Goal: Task Accomplishment & Management: Use online tool/utility

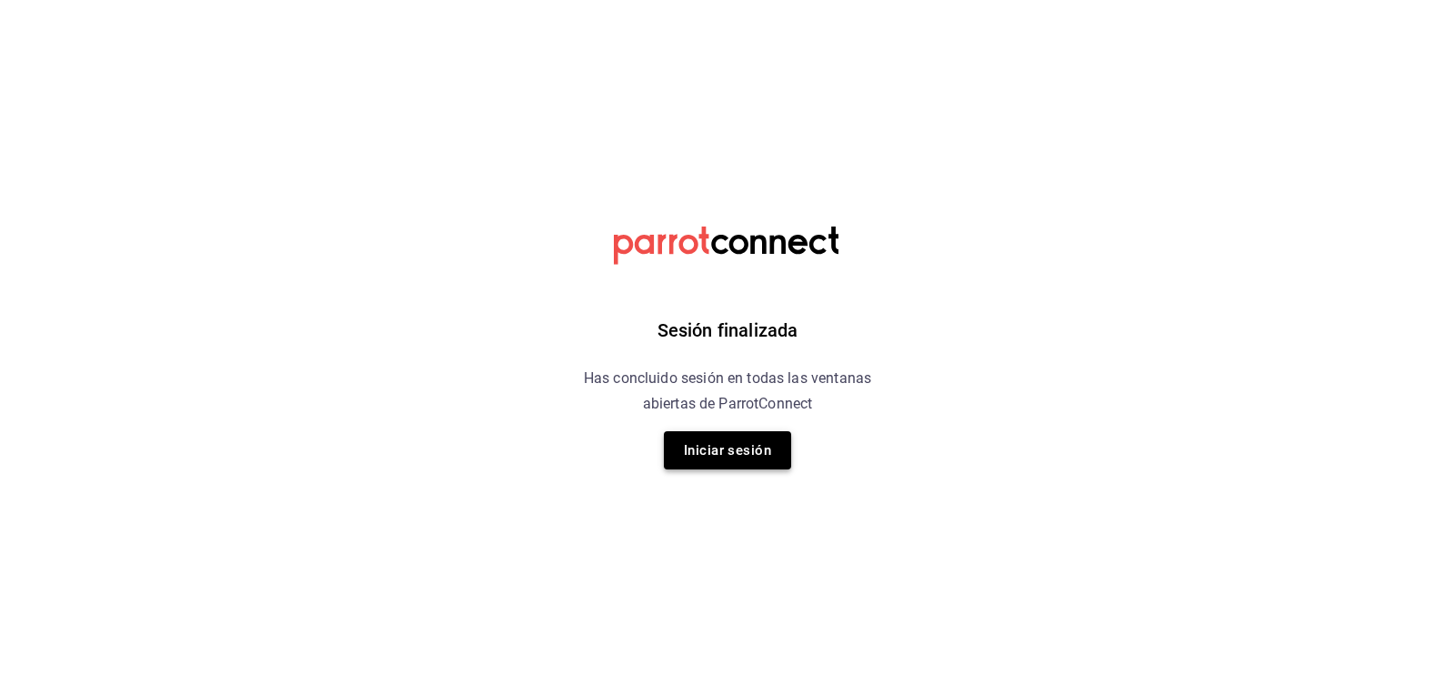
click at [768, 444] on button "Iniciar sesión" at bounding box center [727, 450] width 127 height 38
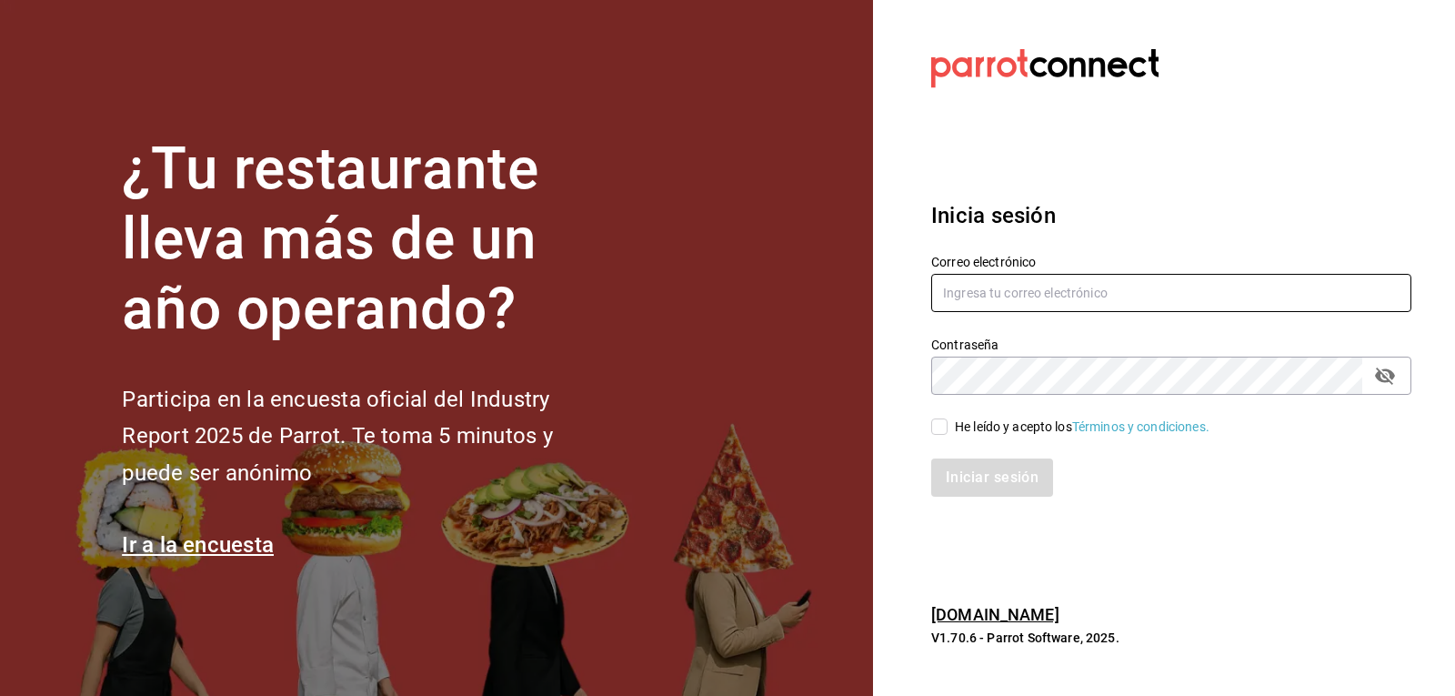
type input "josepalax90@gmail.com"
click at [936, 428] on input "He leído y acepto los Términos y condiciones." at bounding box center [939, 426] width 16 height 16
checkbox input "true"
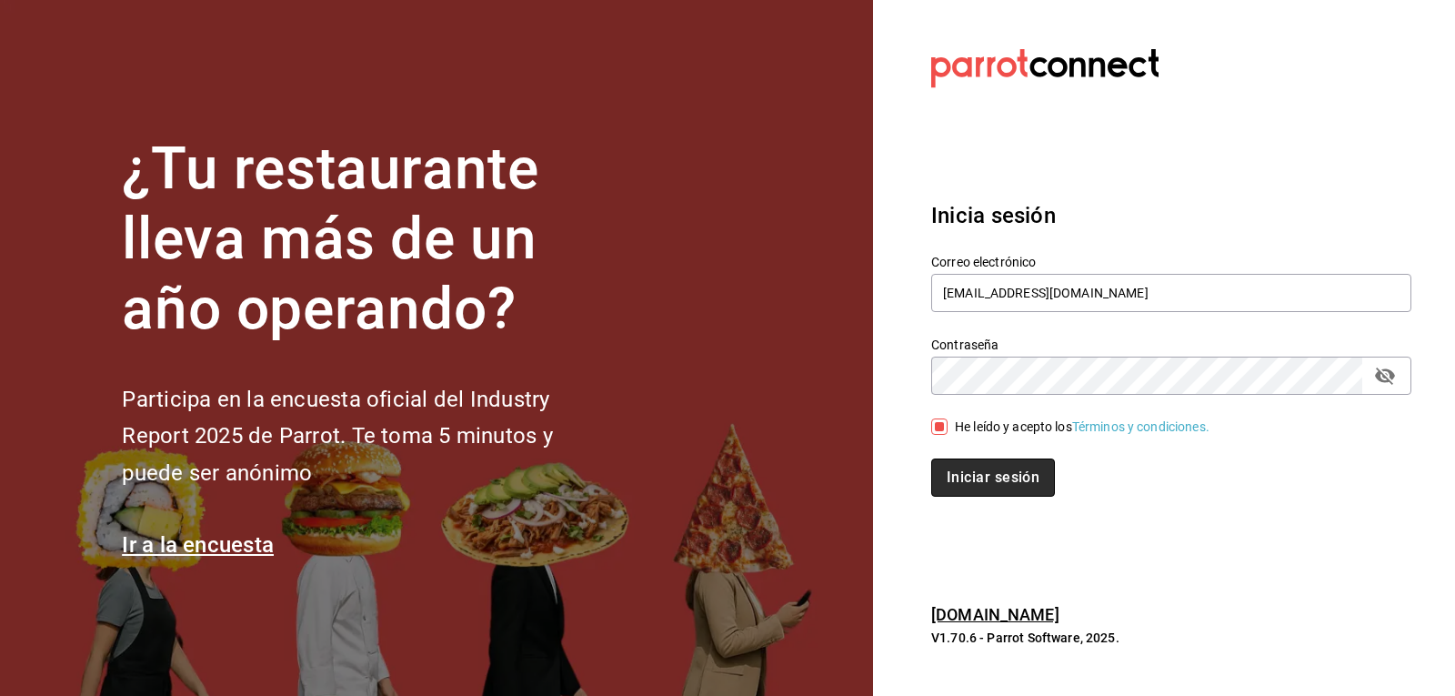
click at [946, 464] on button "Iniciar sesión" at bounding box center [993, 477] width 124 height 38
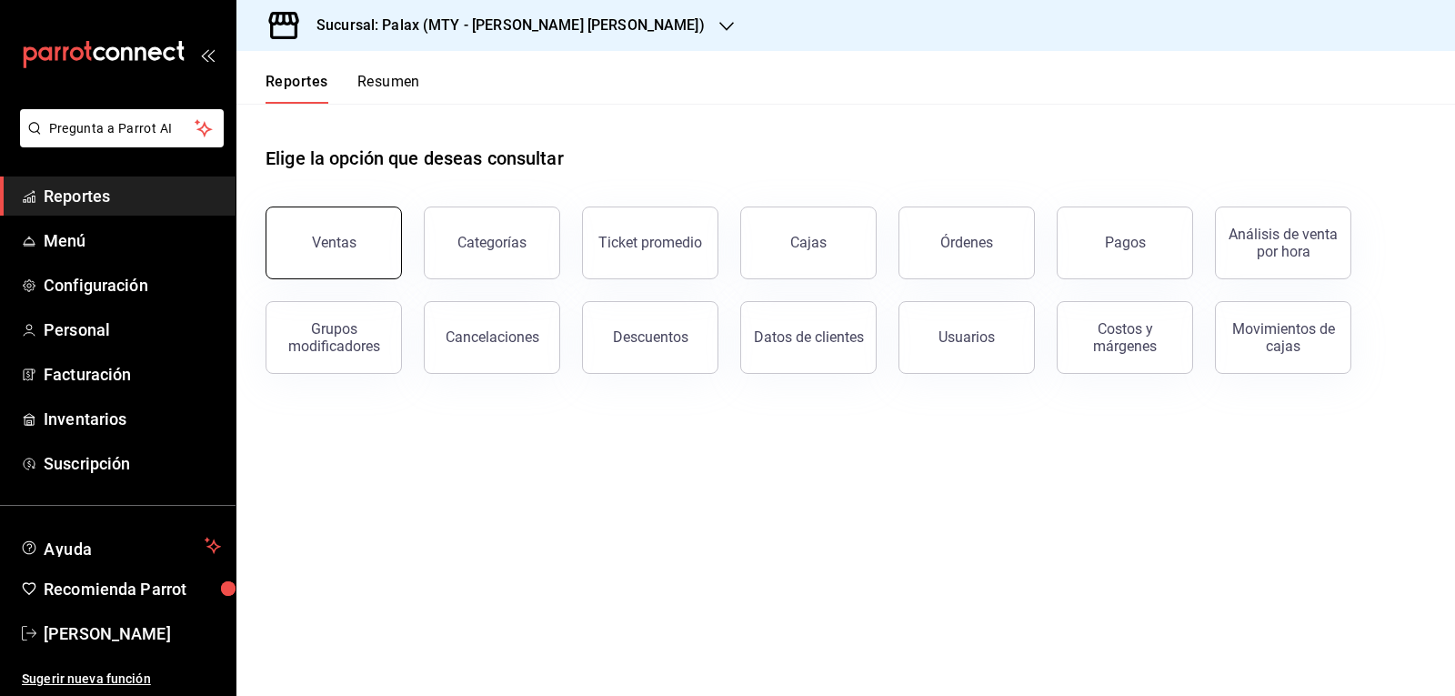
click at [333, 256] on button "Ventas" at bounding box center [334, 242] width 136 height 73
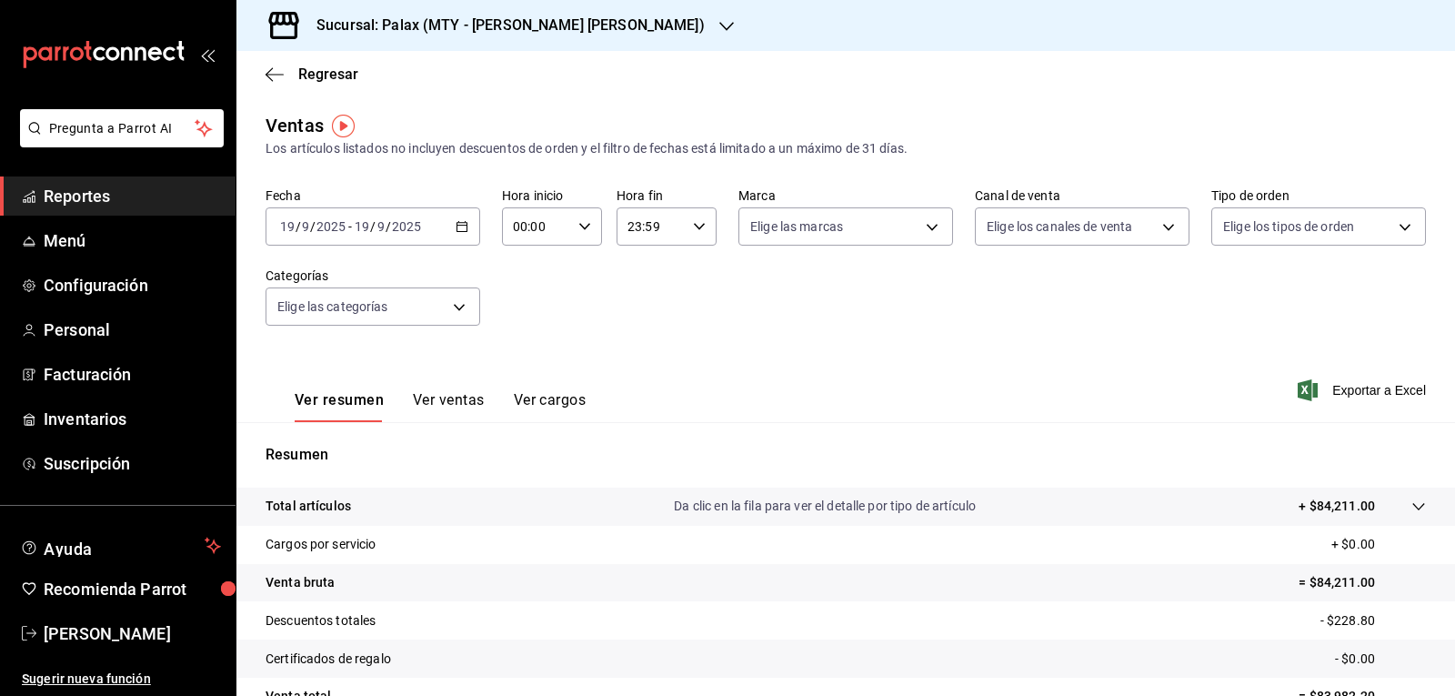
click at [579, 233] on div "00:00 Hora inicio" at bounding box center [552, 226] width 100 height 38
drag, startPoint x: 526, startPoint y: 312, endPoint x: 680, endPoint y: 204, distance: 188.8
click at [525, 312] on span "07" at bounding box center [524, 305] width 21 height 15
type input "07:00"
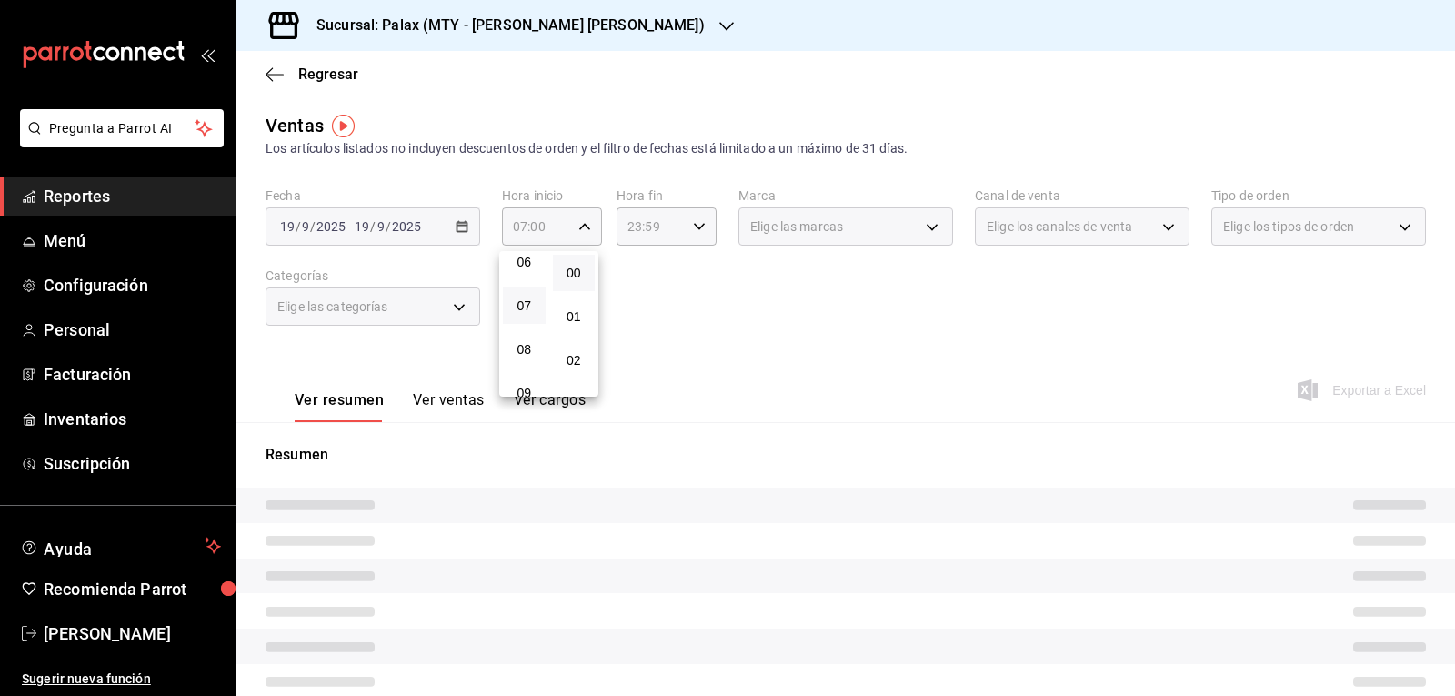
click at [691, 225] on div at bounding box center [727, 348] width 1455 height 696
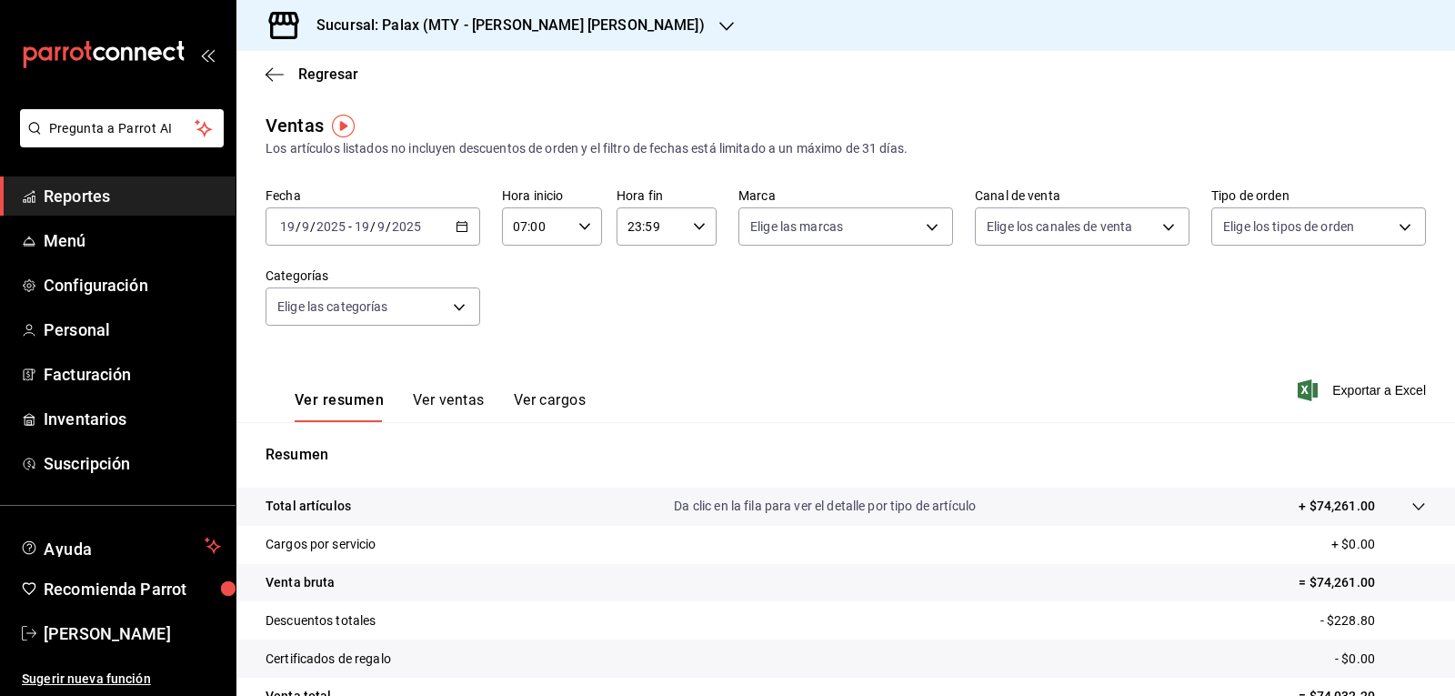
click at [693, 225] on icon "button" at bounding box center [699, 226] width 13 height 13
click at [644, 302] on span "15" at bounding box center [637, 298] width 21 height 15
type input "15:59"
click at [921, 218] on div at bounding box center [727, 348] width 1455 height 696
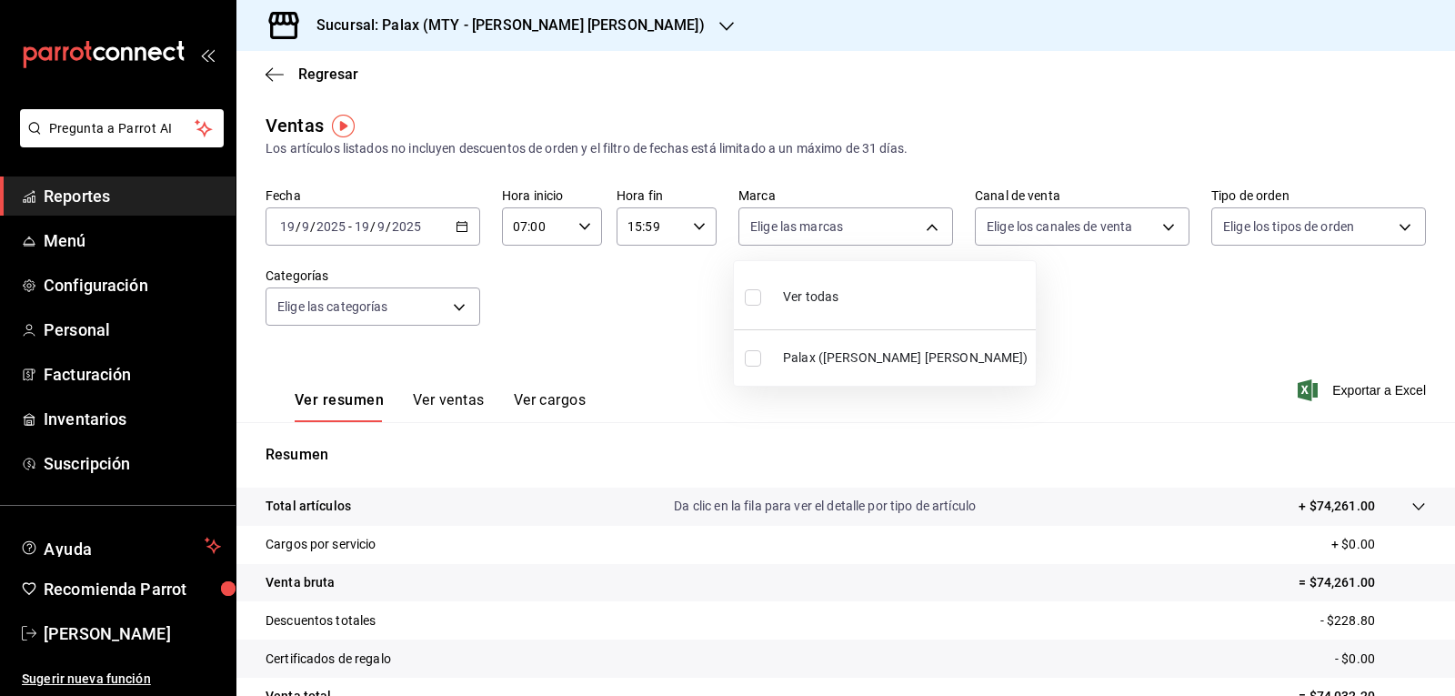
click at [928, 220] on body "Pregunta a Parrot AI Reportes Menú Configuración Personal Facturación Inventari…" at bounding box center [727, 348] width 1455 height 696
click at [754, 292] on input "checkbox" at bounding box center [753, 297] width 16 height 16
checkbox input "true"
type input "7795581a-13ec-4648-b830-0343ae492405"
checkbox input "true"
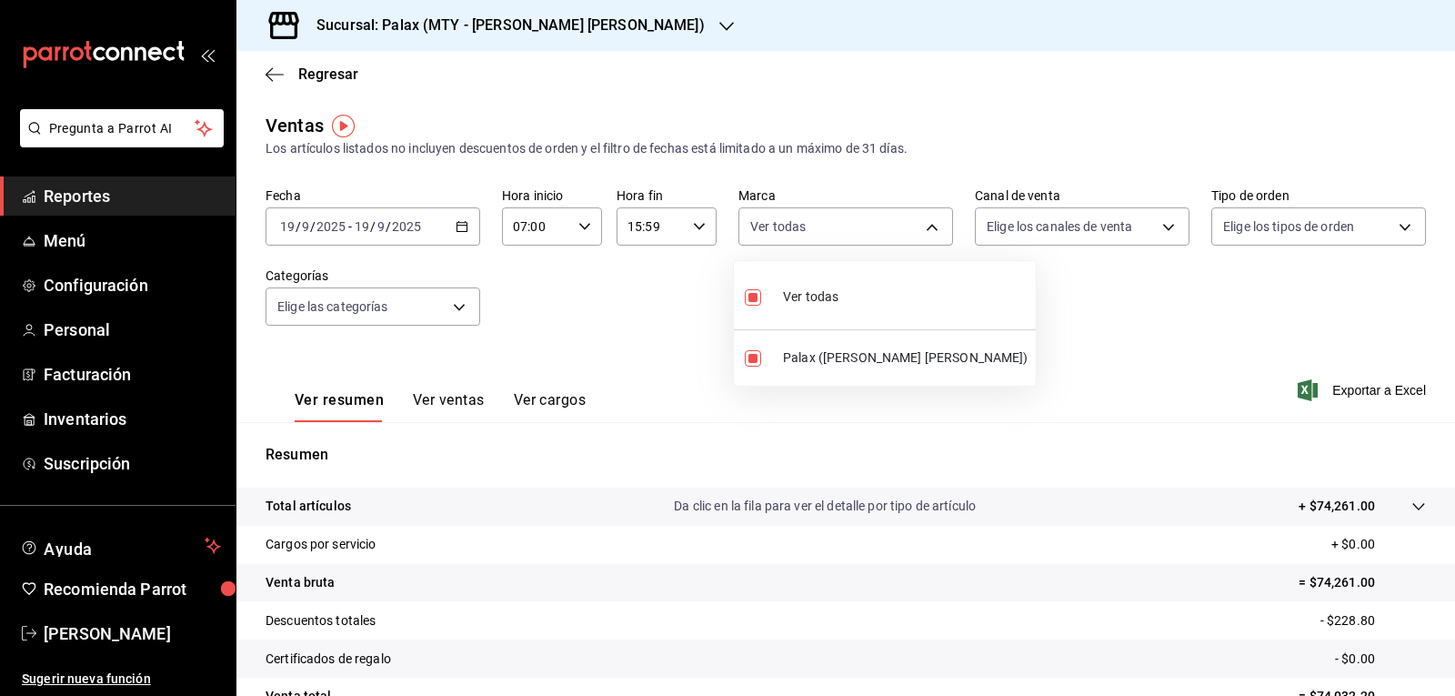
click at [1153, 224] on div at bounding box center [727, 348] width 1455 height 696
click at [1156, 223] on body "Pregunta a Parrot AI Reportes Menú Configuración Personal Facturación Inventari…" at bounding box center [727, 348] width 1455 height 696
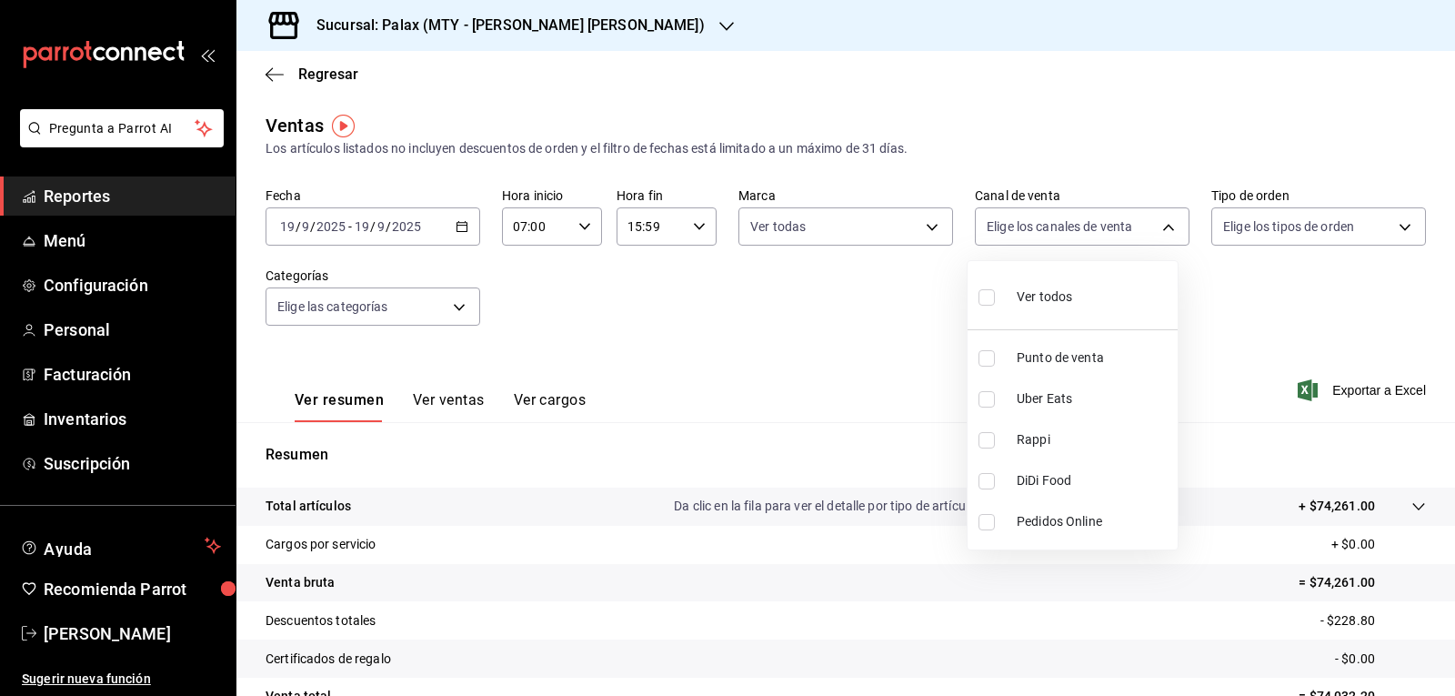
click at [990, 299] on input "checkbox" at bounding box center [987, 297] width 16 height 16
checkbox input "true"
type input "PARROT,UBER_EATS,RAPPI,DIDI_FOOD,ONLINE"
checkbox input "true"
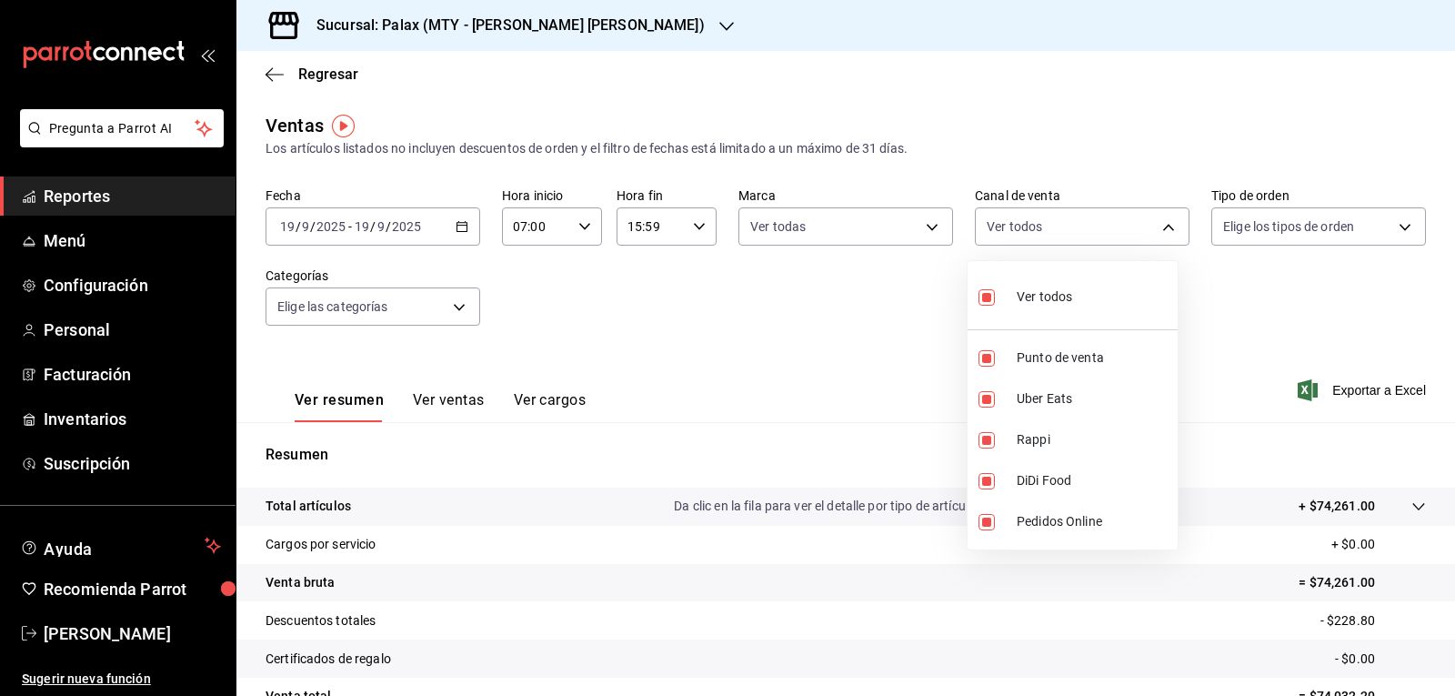
checkbox input "true"
click at [1399, 225] on div at bounding box center [727, 348] width 1455 height 696
click at [1397, 225] on body "Pregunta a Parrot AI Reportes Menú Configuración Personal Facturación Inventari…" at bounding box center [727, 348] width 1455 height 696
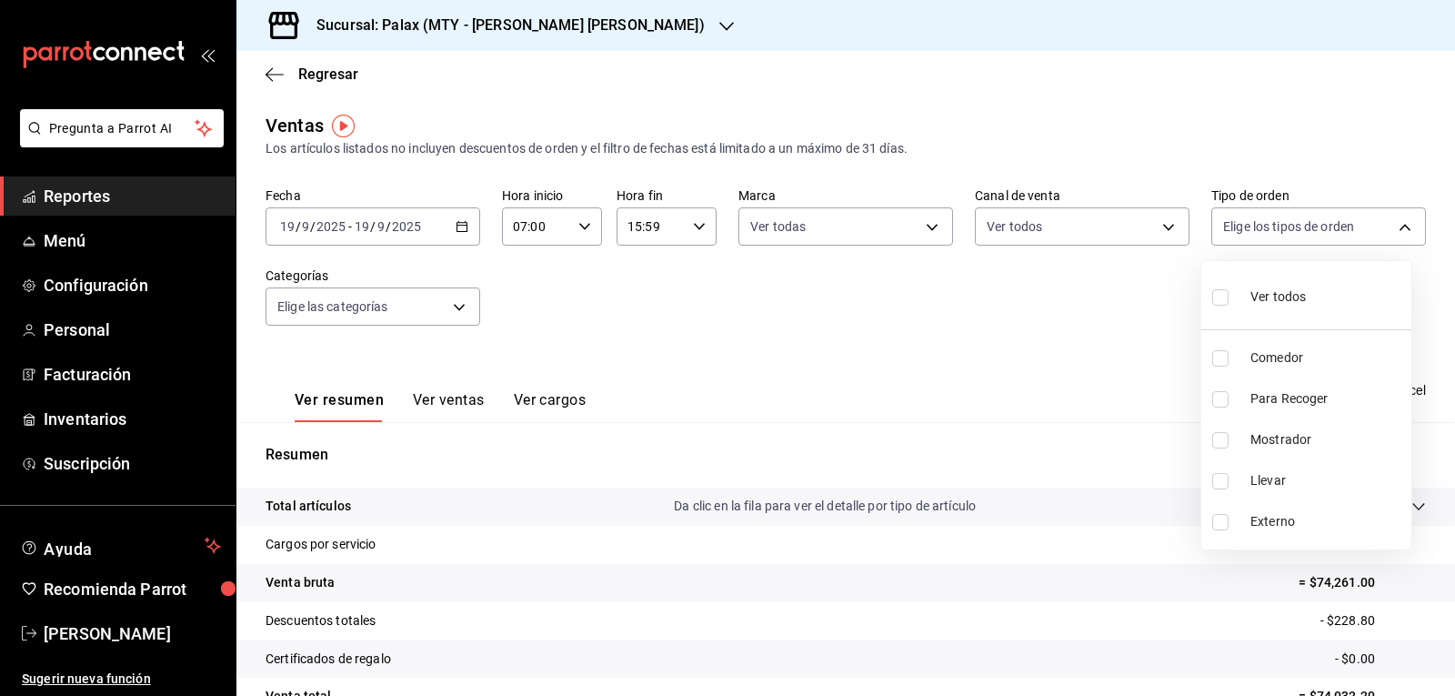
click at [1225, 299] on input "checkbox" at bounding box center [1221, 297] width 16 height 16
checkbox input "true"
type input "10bca21f-00f3-4773-b3d2-d01ae7bdd5fa,91b387cd-7d8f-4639-b2ed-b5f96abb0cda,43015…"
checkbox input "true"
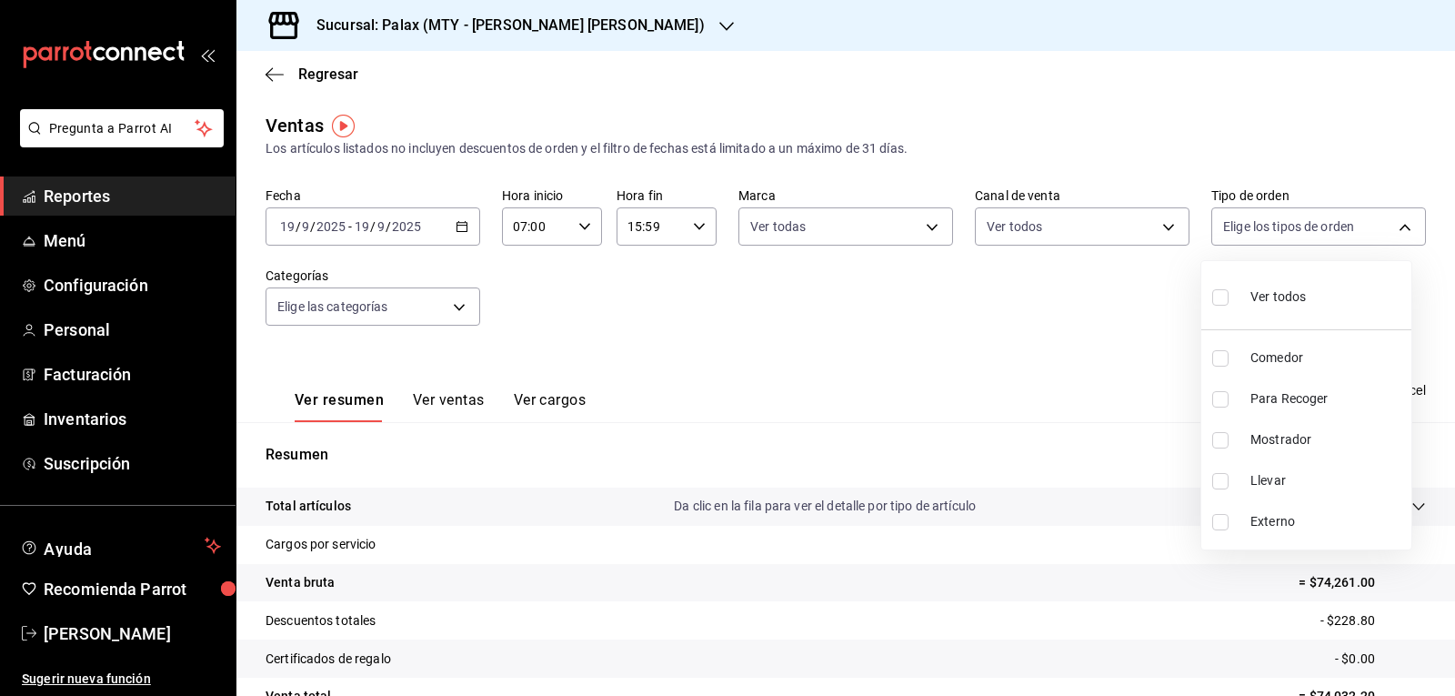
checkbox input "true"
click at [461, 310] on div at bounding box center [727, 348] width 1455 height 696
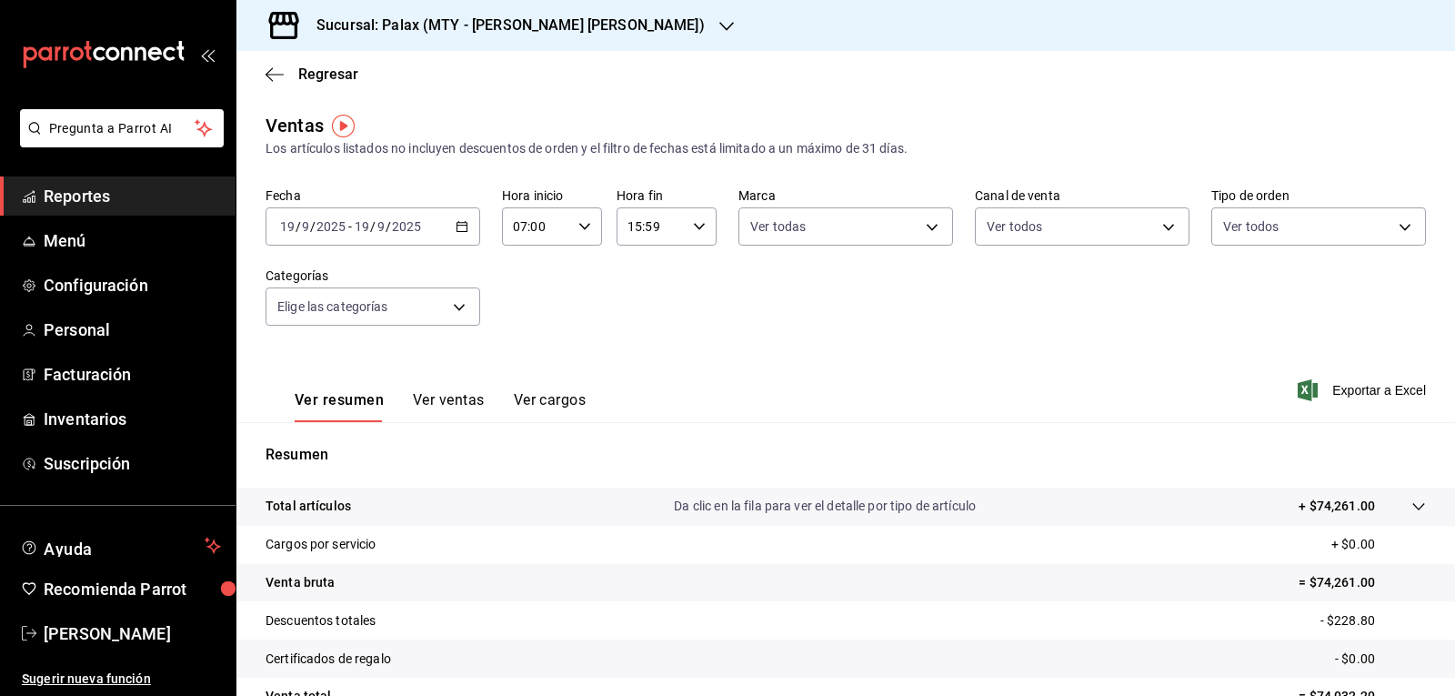
click at [461, 310] on body "Pregunta a Parrot AI Reportes Menú Configuración Personal Facturación Inventari…" at bounding box center [727, 348] width 1455 height 696
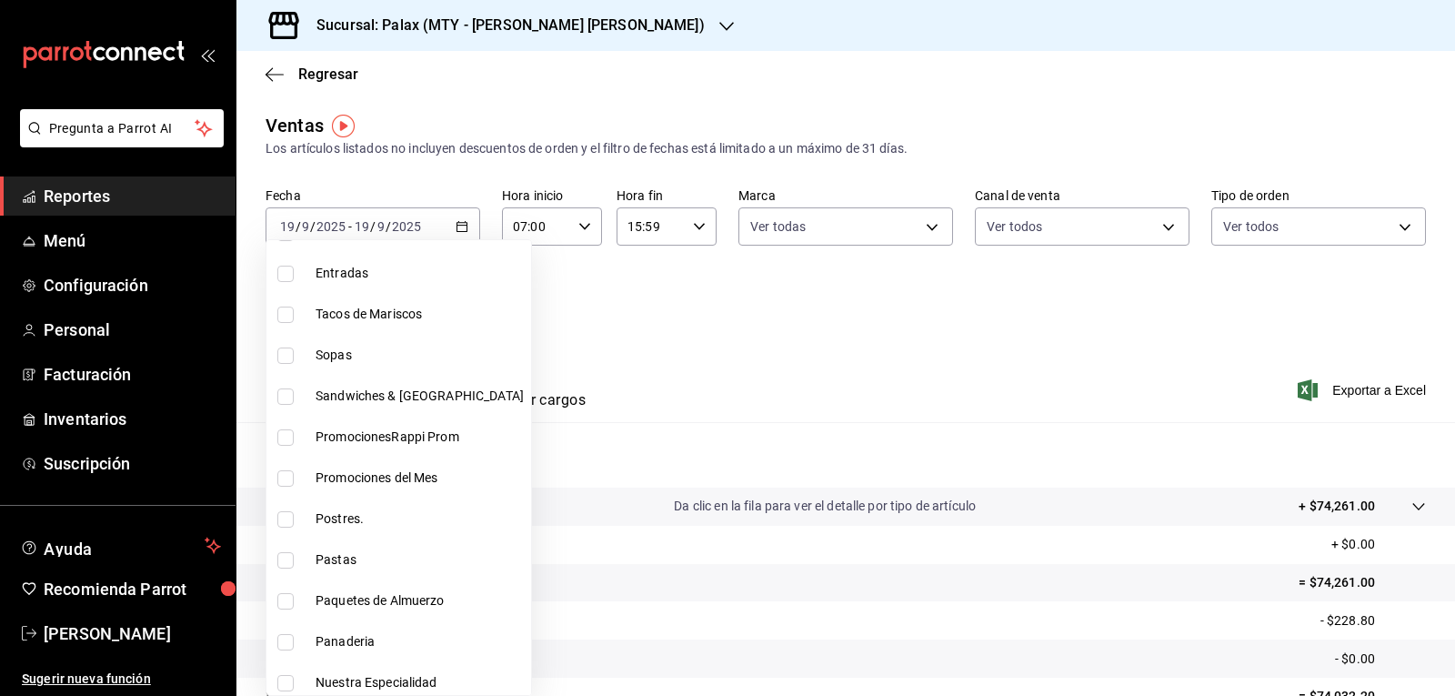
scroll to position [182, 0]
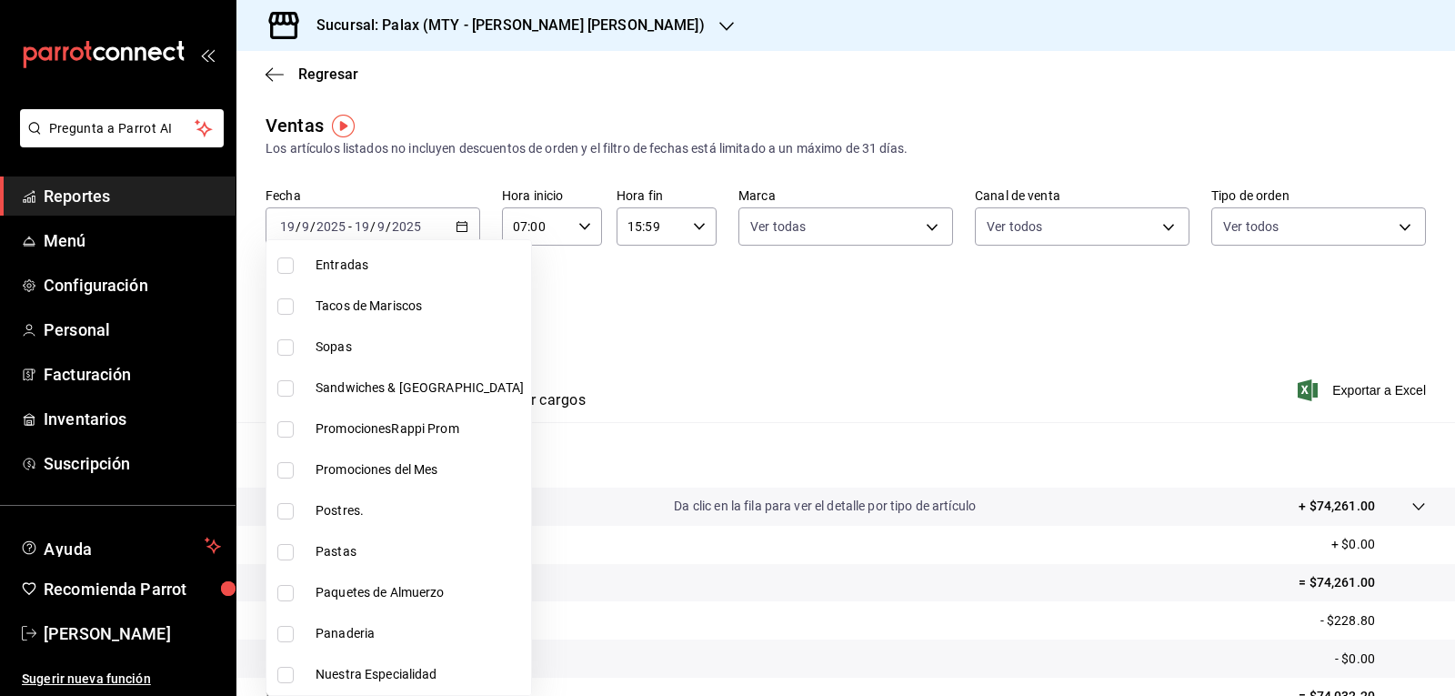
click at [285, 509] on input "checkbox" at bounding box center [285, 511] width 16 height 16
checkbox input "true"
type input "8a89bad2-26e7-4c95-8a00-bc9541a17c6a"
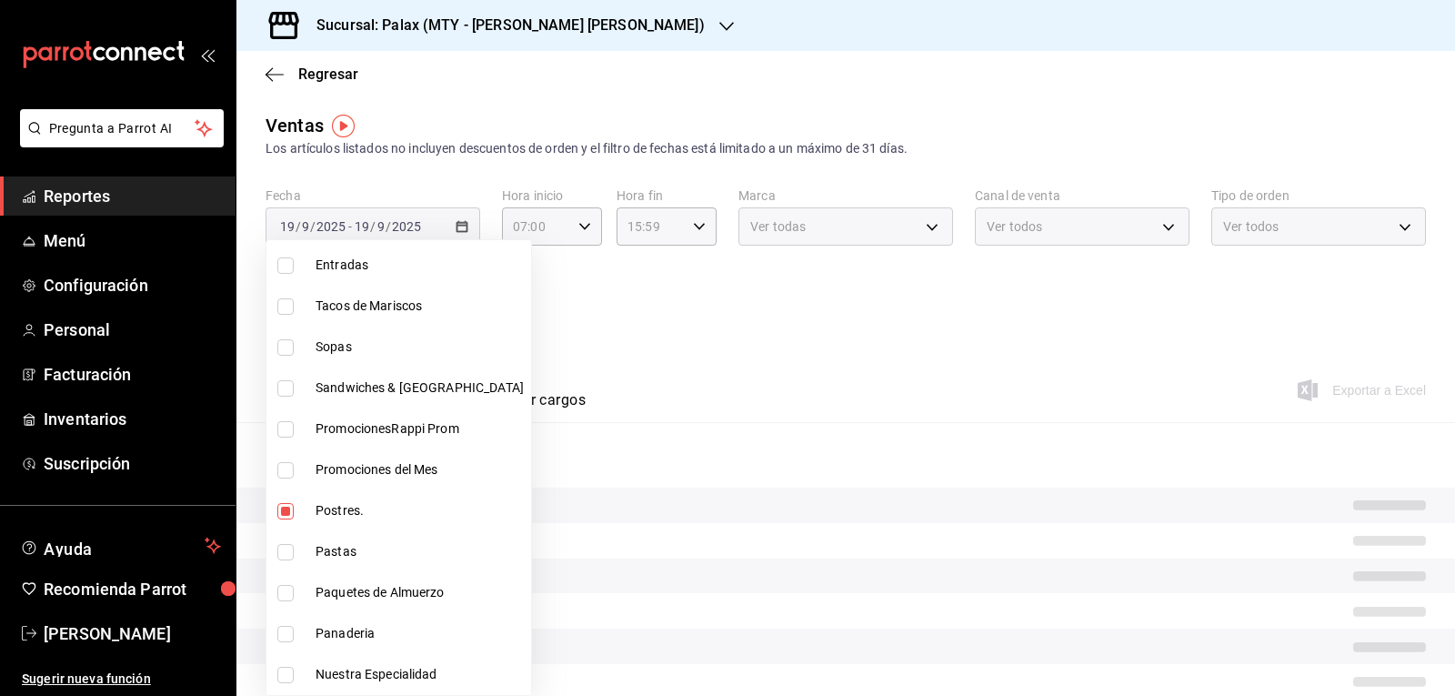
click at [283, 636] on input "checkbox" at bounding box center [285, 634] width 16 height 16
checkbox input "true"
type input "8a89bad2-26e7-4c95-8a00-bc9541a17c6a,1ceab72d-41dd-42cd-99a7-d415d46efd3f"
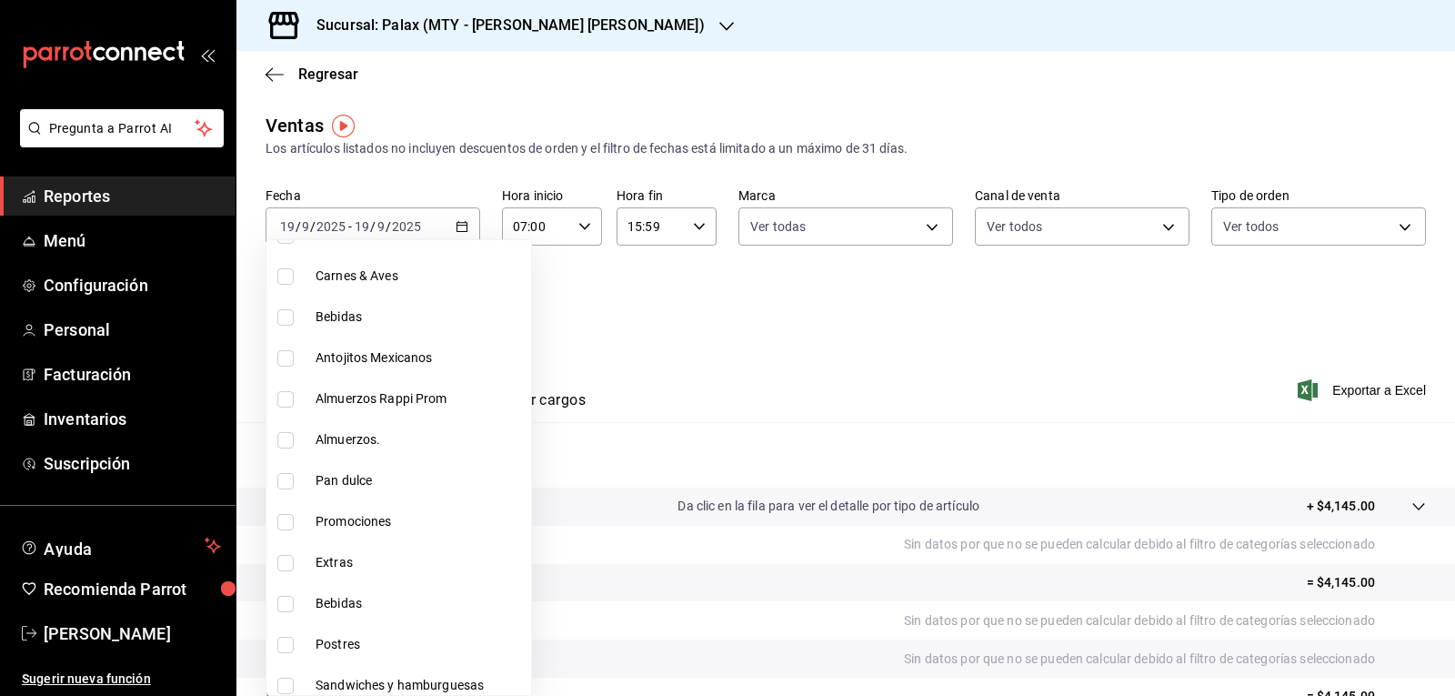
scroll to position [910, 0]
click at [284, 482] on input "checkbox" at bounding box center [285, 479] width 16 height 16
checkbox input "true"
type input "8a89bad2-26e7-4c95-8a00-bc9541a17c6a,1ceab72d-41dd-42cd-99a7-d415d46efd3f,feec2…"
click at [283, 647] on input "checkbox" at bounding box center [285, 643] width 16 height 16
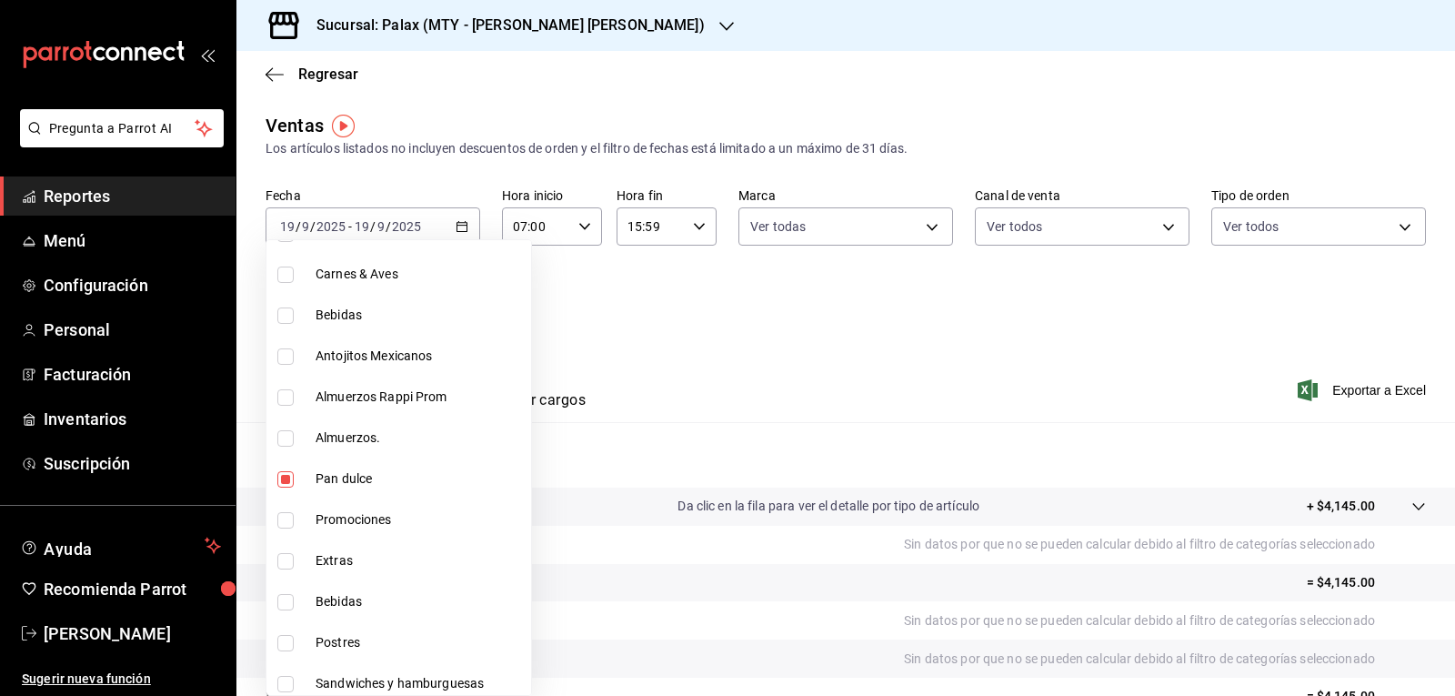
checkbox input "true"
type input "8a89bad2-26e7-4c95-8a00-bc9541a17c6a,1ceab72d-41dd-42cd-99a7-d415d46efd3f,feec2…"
click at [812, 323] on div at bounding box center [727, 348] width 1455 height 696
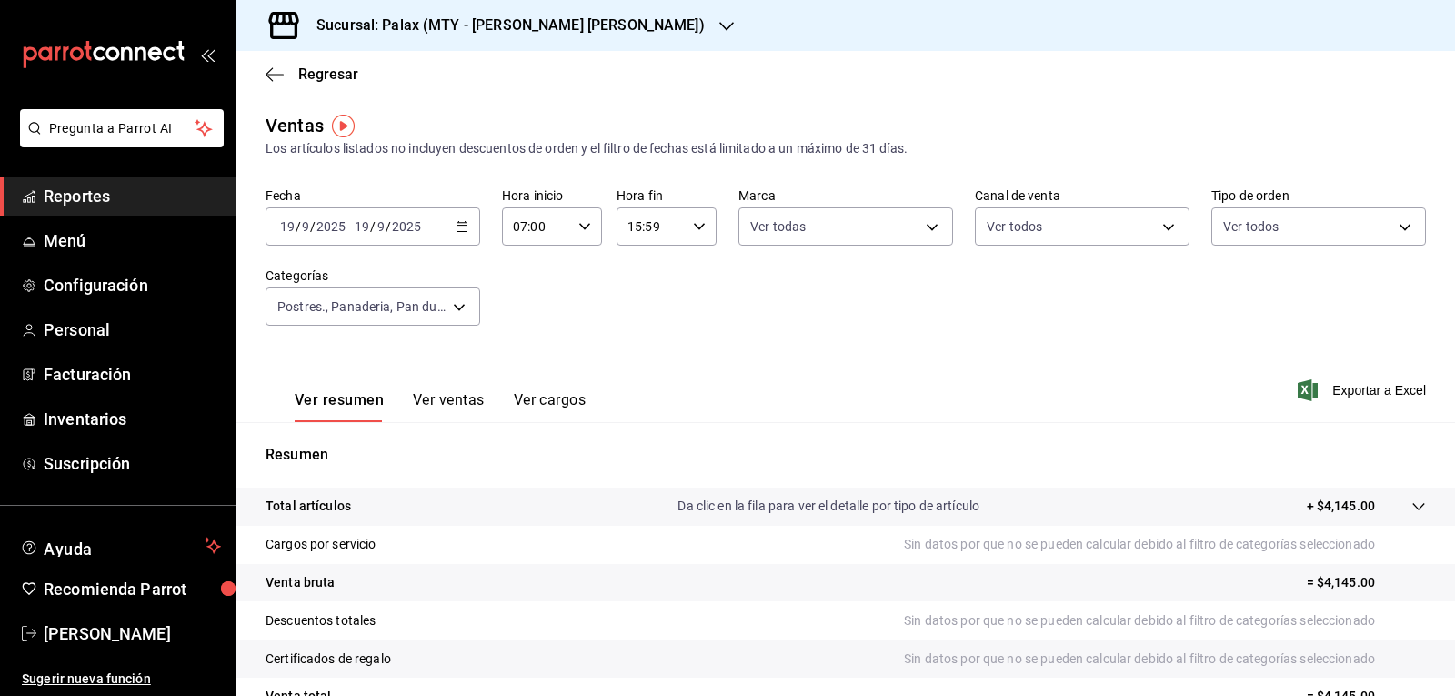
click at [459, 400] on button "Ver ventas" at bounding box center [449, 406] width 72 height 31
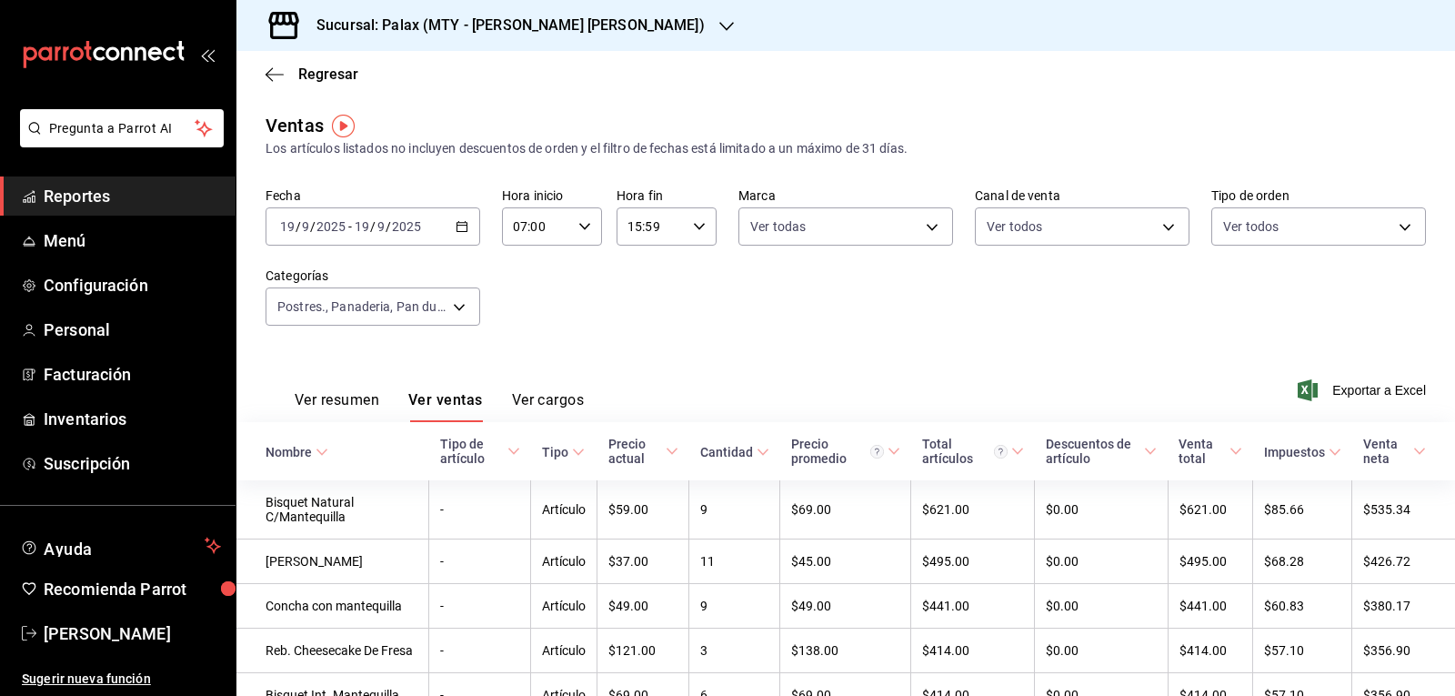
click at [720, 24] on icon "button" at bounding box center [727, 26] width 15 height 9
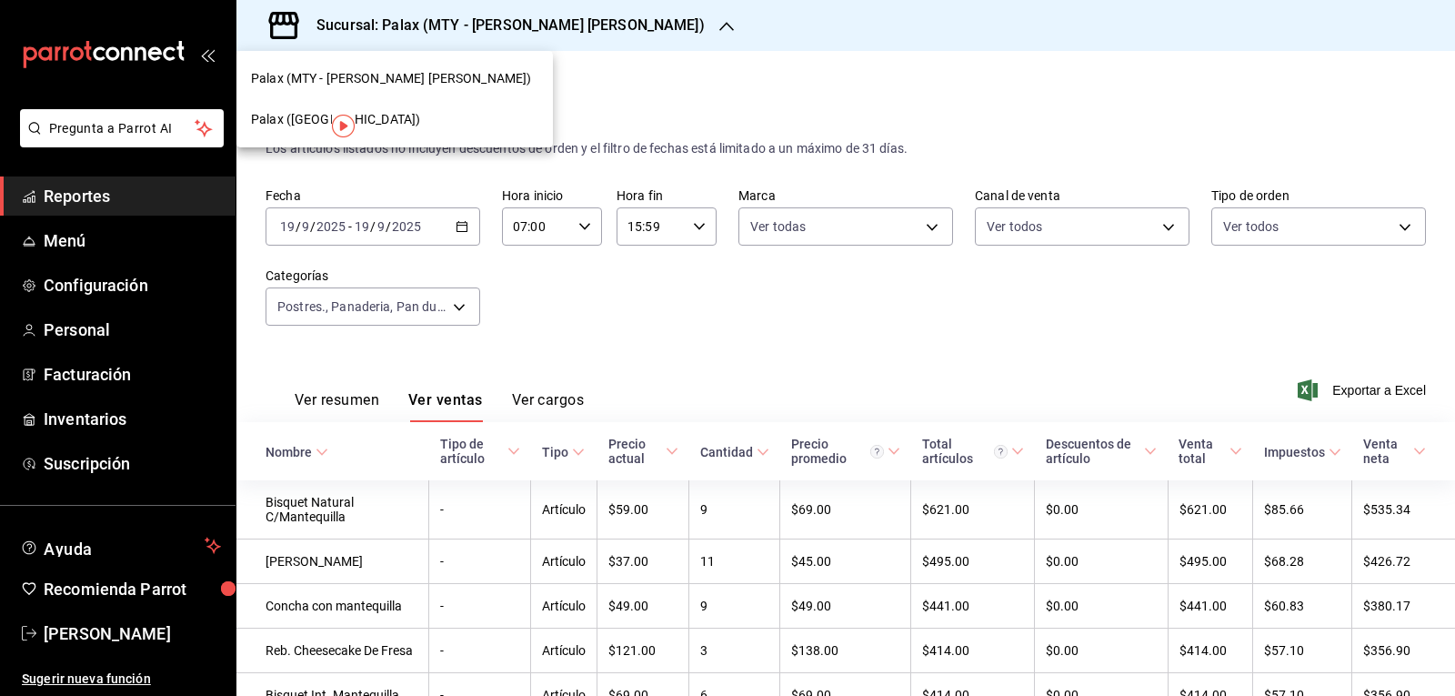
click at [274, 125] on span "Palax (Guadalupe)" at bounding box center [335, 119] width 169 height 19
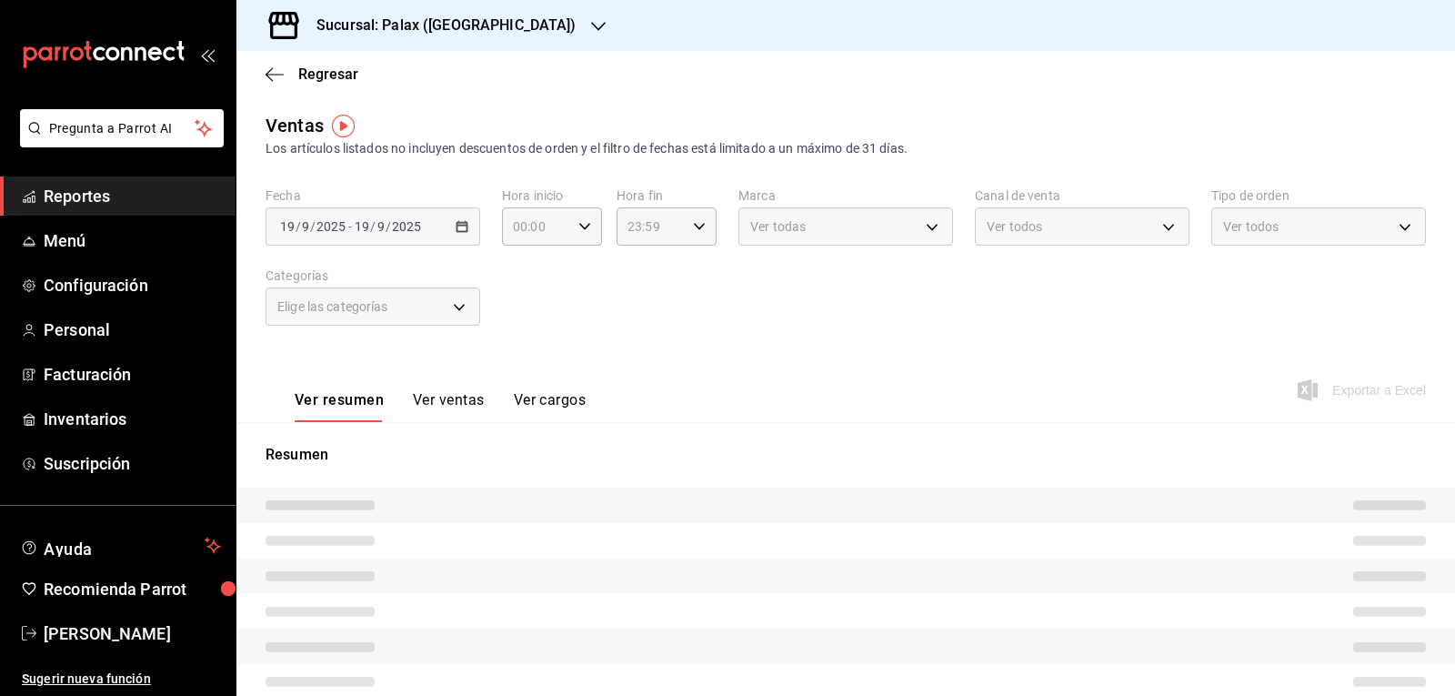
click at [458, 310] on body "Pregunta a Parrot AI Reportes Menú Configuración Personal Facturación Inventari…" at bounding box center [727, 348] width 1455 height 696
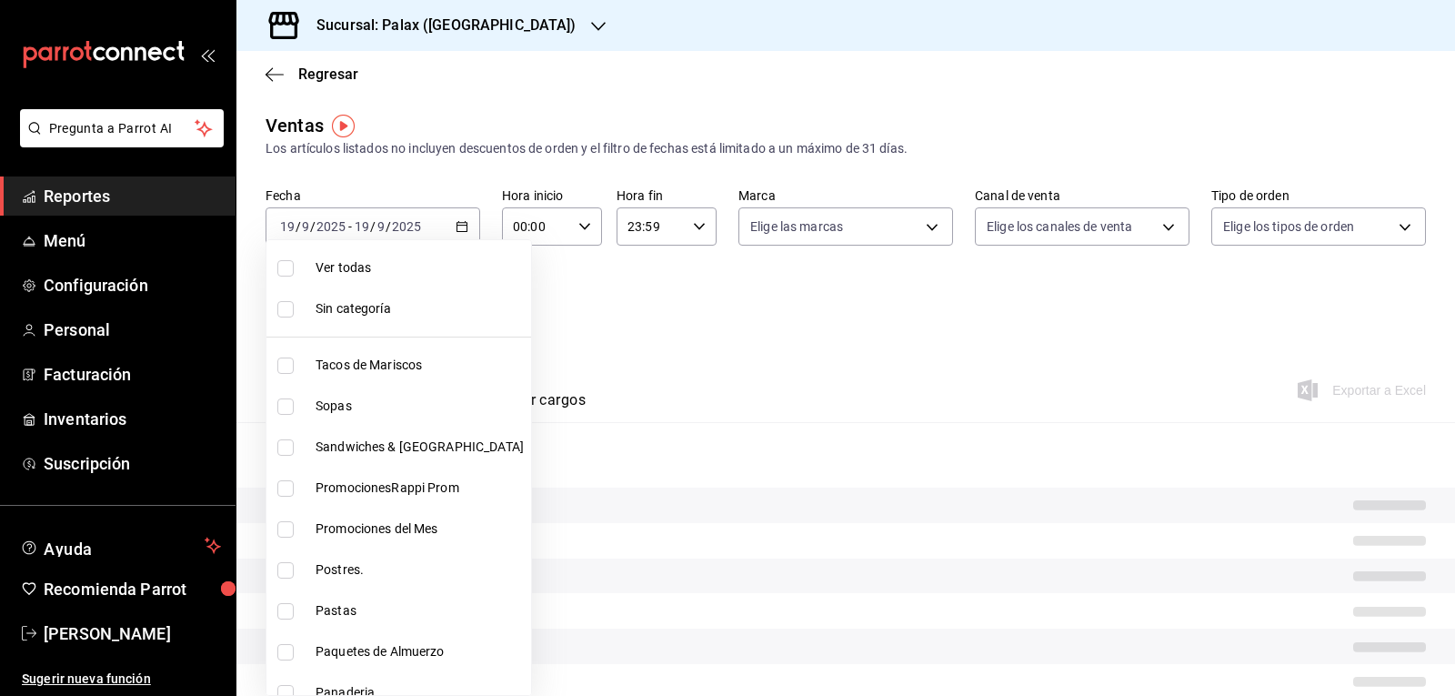
type input "07:00"
type input "15:59"
type input "PARROT,UBER_EATS,RAPPI,DIDI_FOOD,ONLINE"
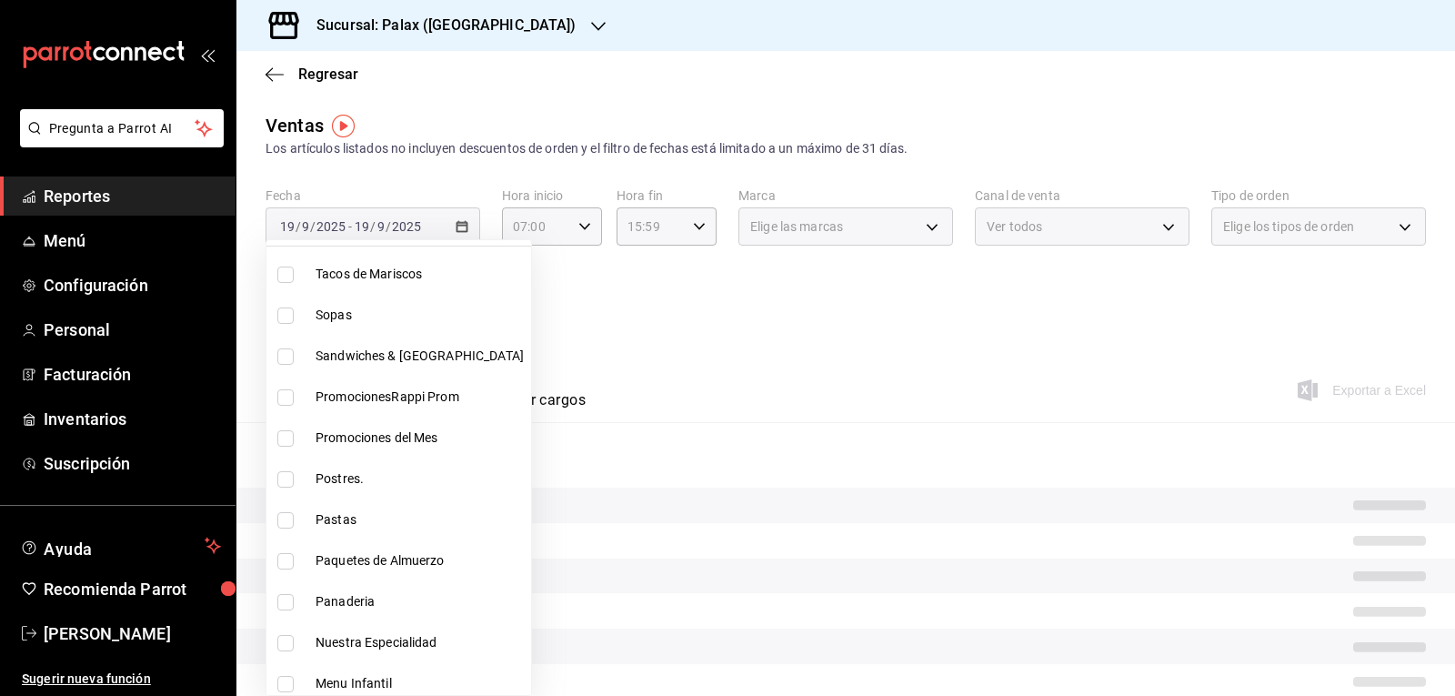
click at [287, 477] on input "checkbox" at bounding box center [285, 479] width 16 height 16
checkbox input "true"
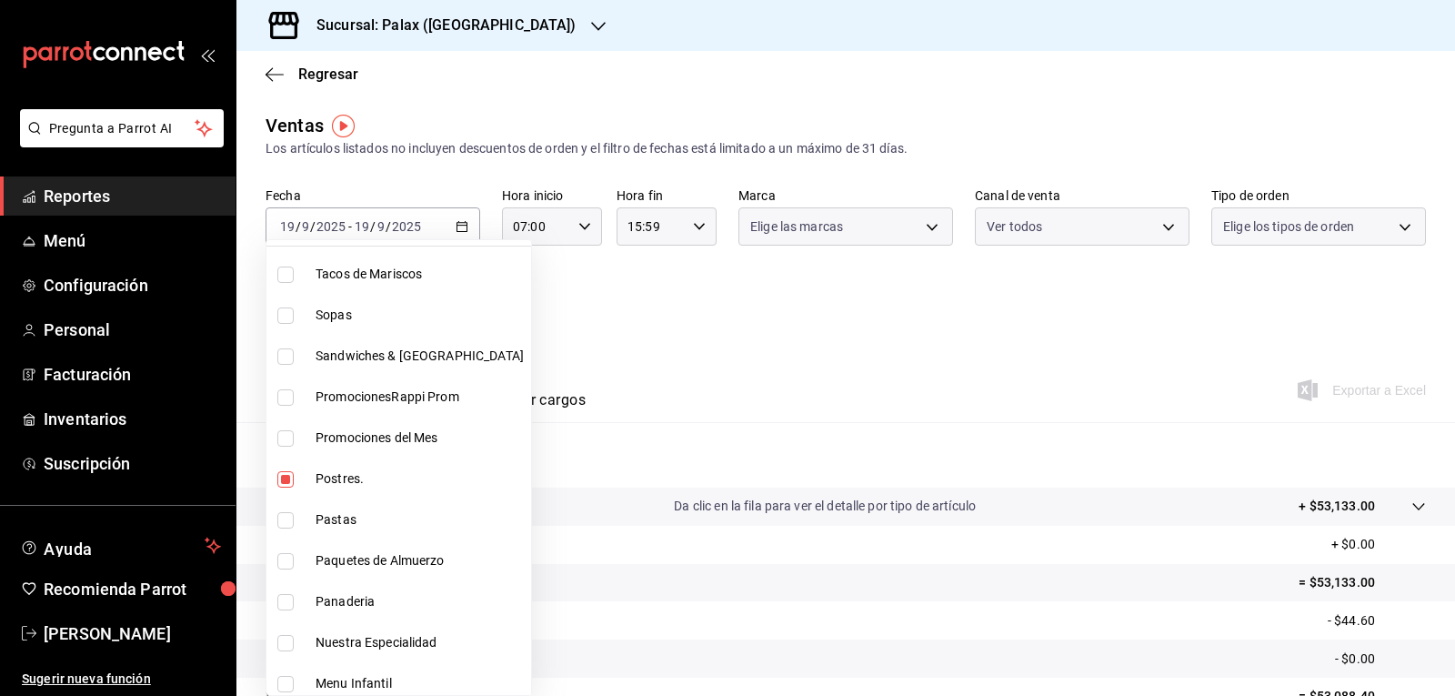
type input "5f074bd3-619d-4e10-94fa-620713841d38"
click at [288, 602] on input "checkbox" at bounding box center [285, 602] width 16 height 16
checkbox input "true"
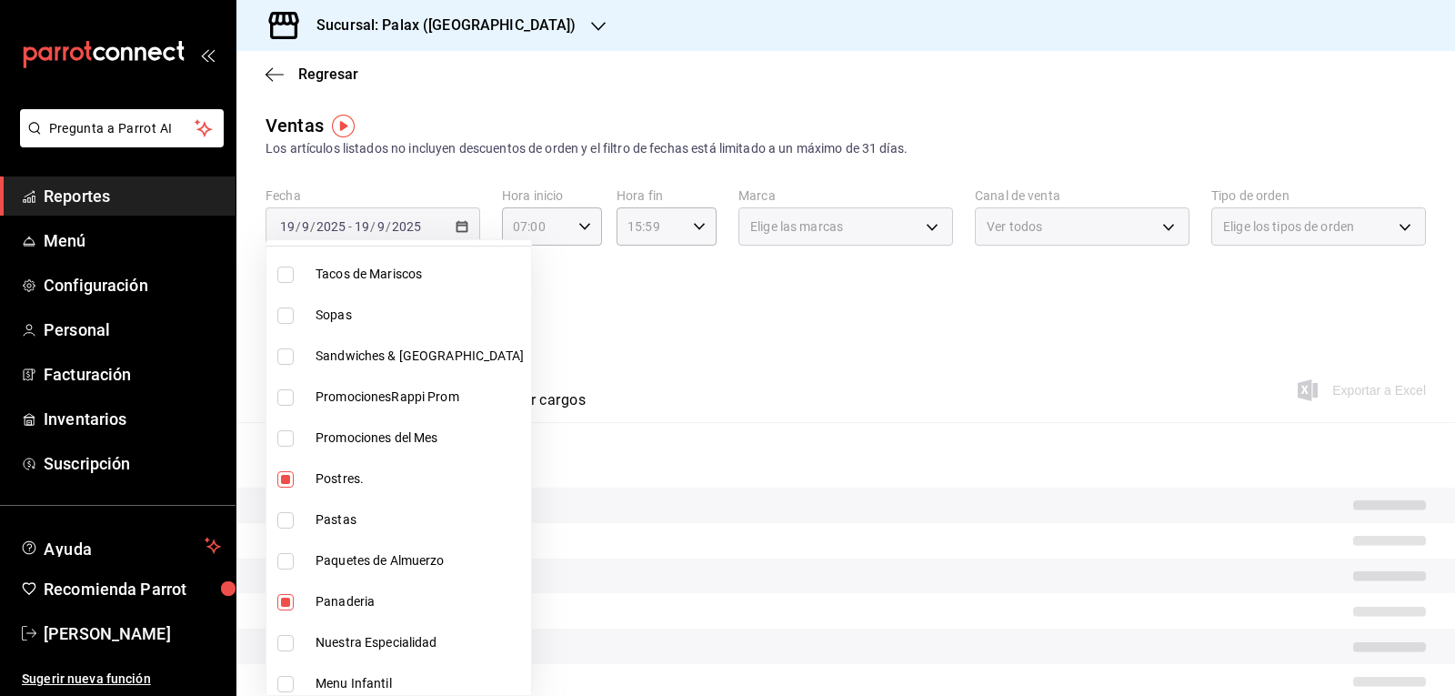
type input "5f074bd3-619d-4e10-94fa-620713841d38,90d14028-a2c9-4fb8-b762-41d9ea373592"
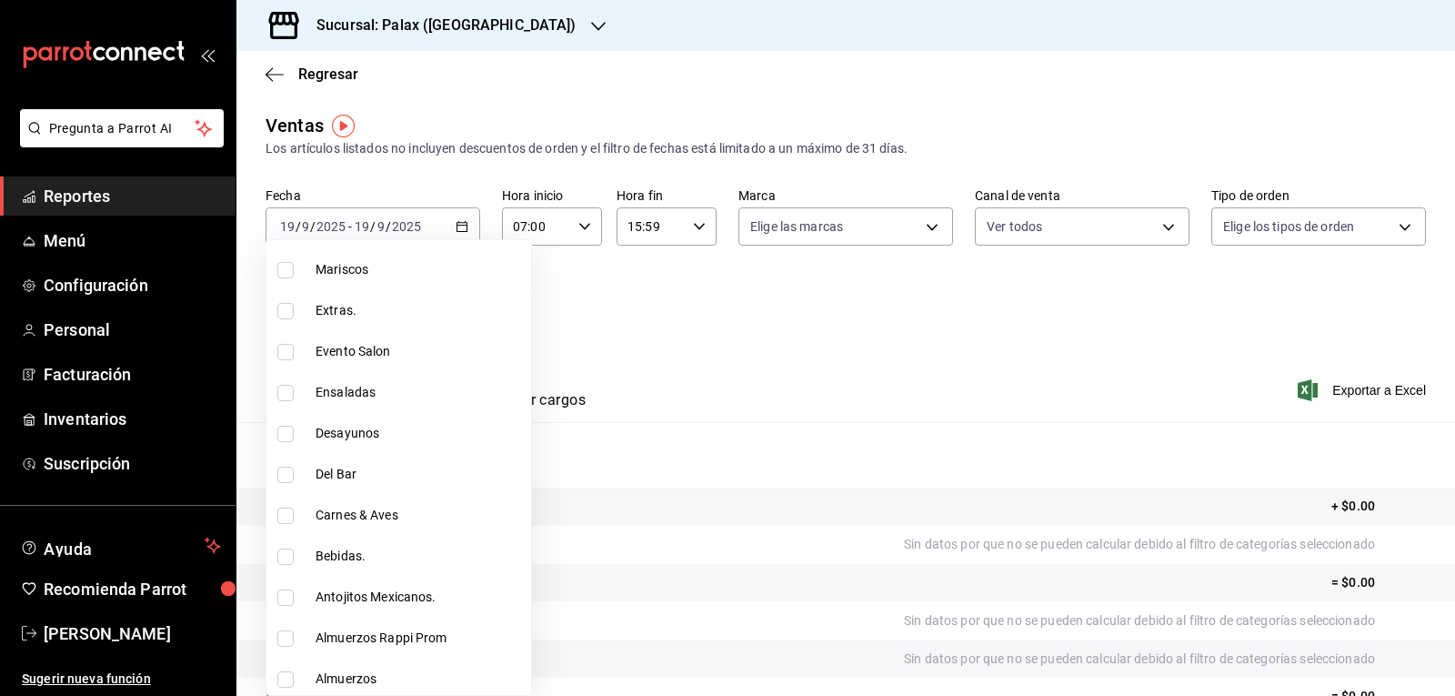
scroll to position [637, 0]
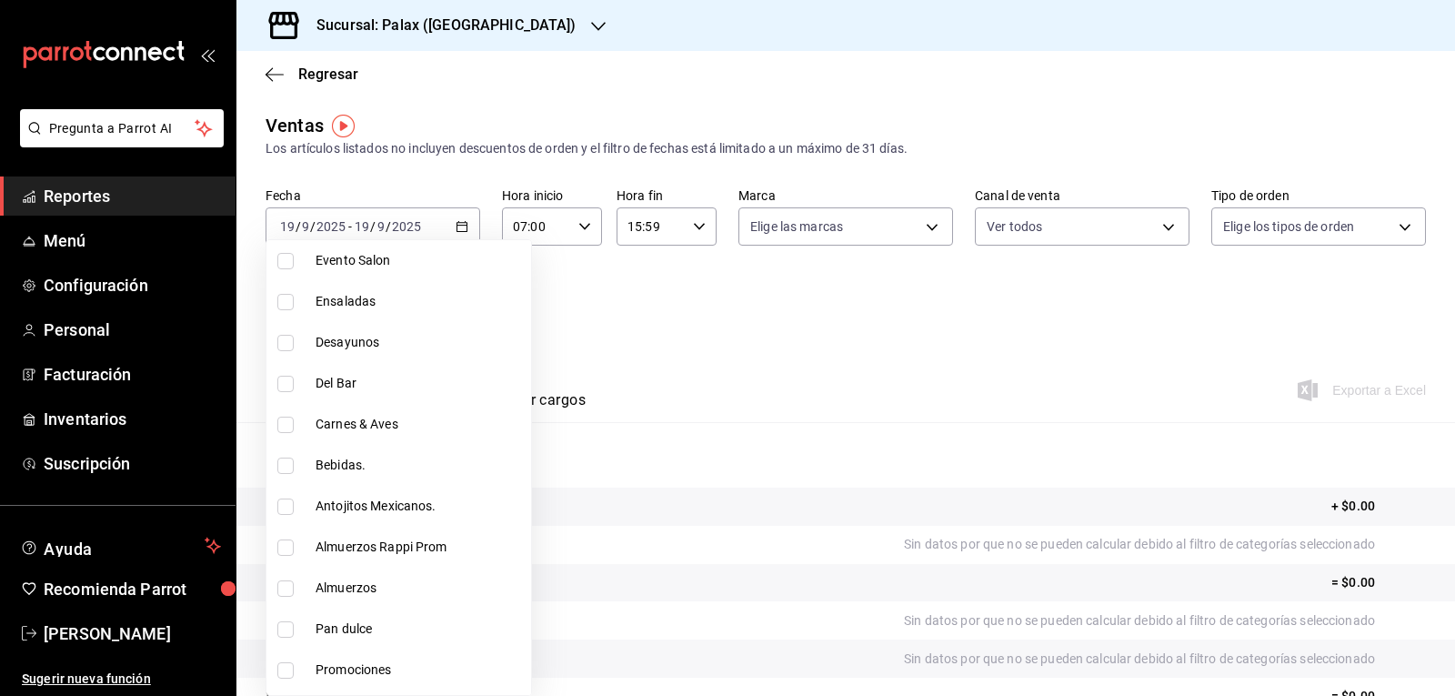
click at [286, 626] on input "checkbox" at bounding box center [285, 629] width 16 height 16
checkbox input "true"
type input "5f074bd3-619d-4e10-94fa-620713841d38,90d14028-a2c9-4fb8-b762-41d9ea373592,a0032…"
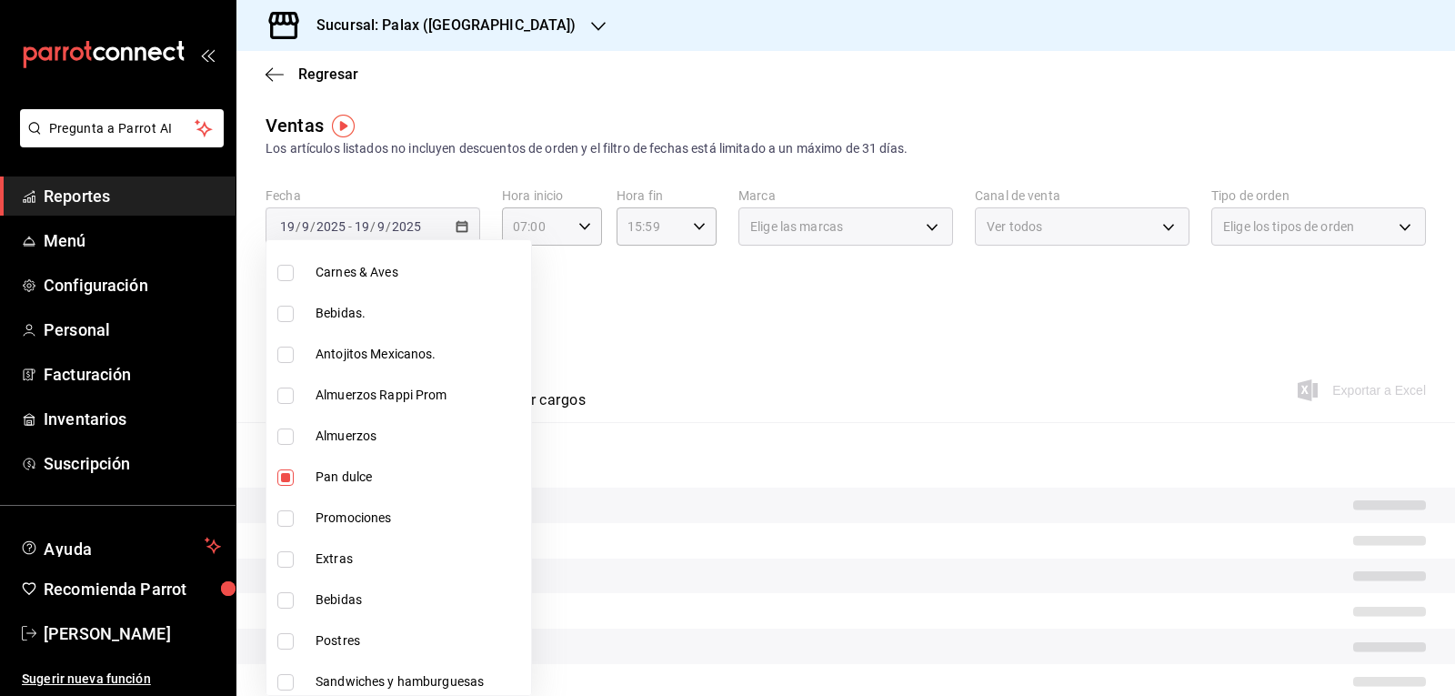
scroll to position [819, 0]
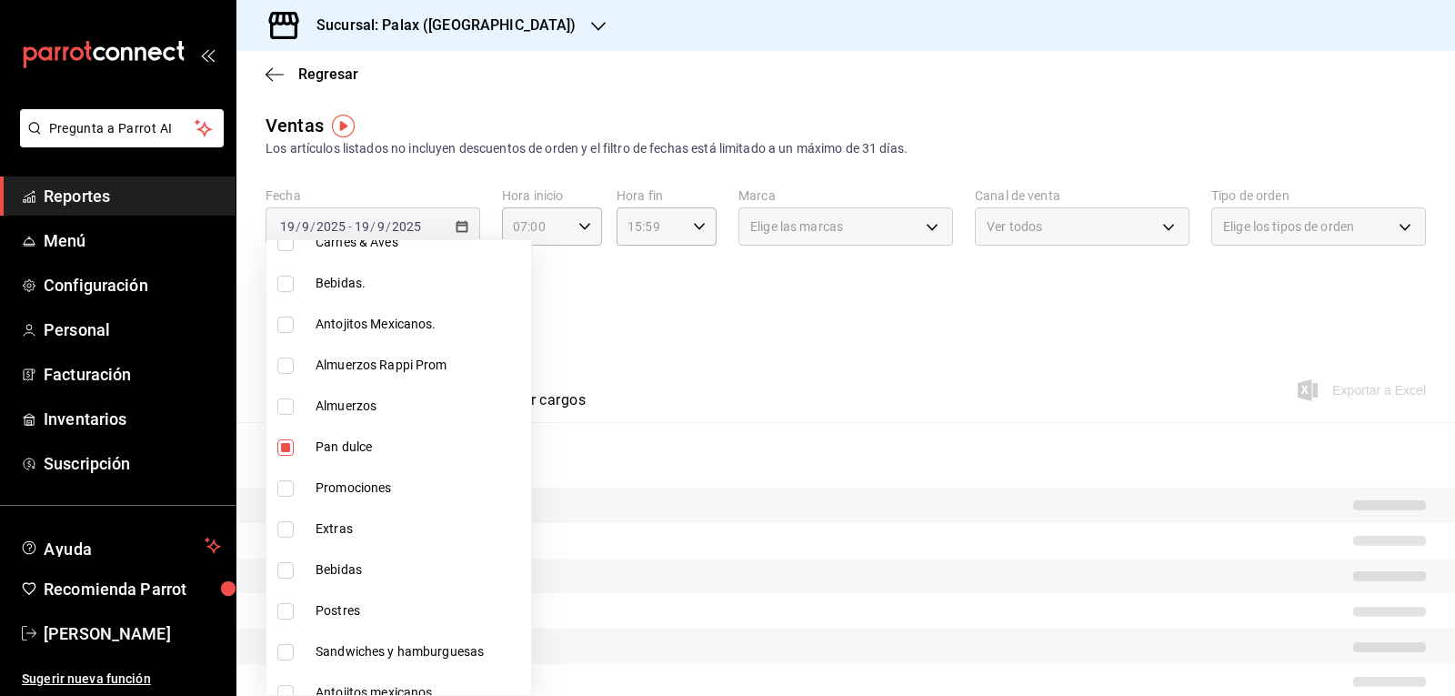
drag, startPoint x: 278, startPoint y: 606, endPoint x: 736, endPoint y: 316, distance: 541.8
click at [279, 605] on input "checkbox" at bounding box center [285, 611] width 16 height 16
checkbox input "true"
type input "5f074bd3-619d-4e10-94fa-620713841d38,90d14028-a2c9-4fb8-b762-41d9ea373592,a0032…"
click at [736, 316] on div at bounding box center [727, 348] width 1455 height 696
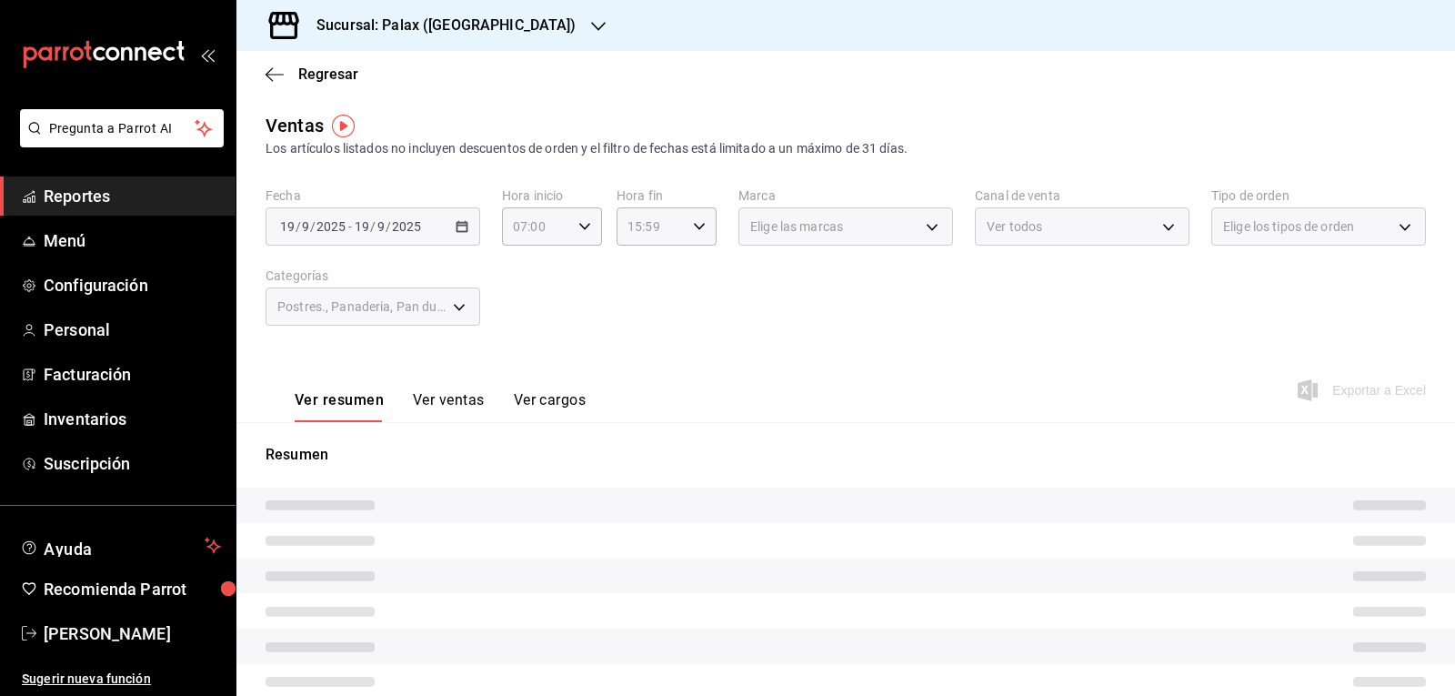
click at [476, 397] on button "Ver ventas" at bounding box center [449, 406] width 72 height 31
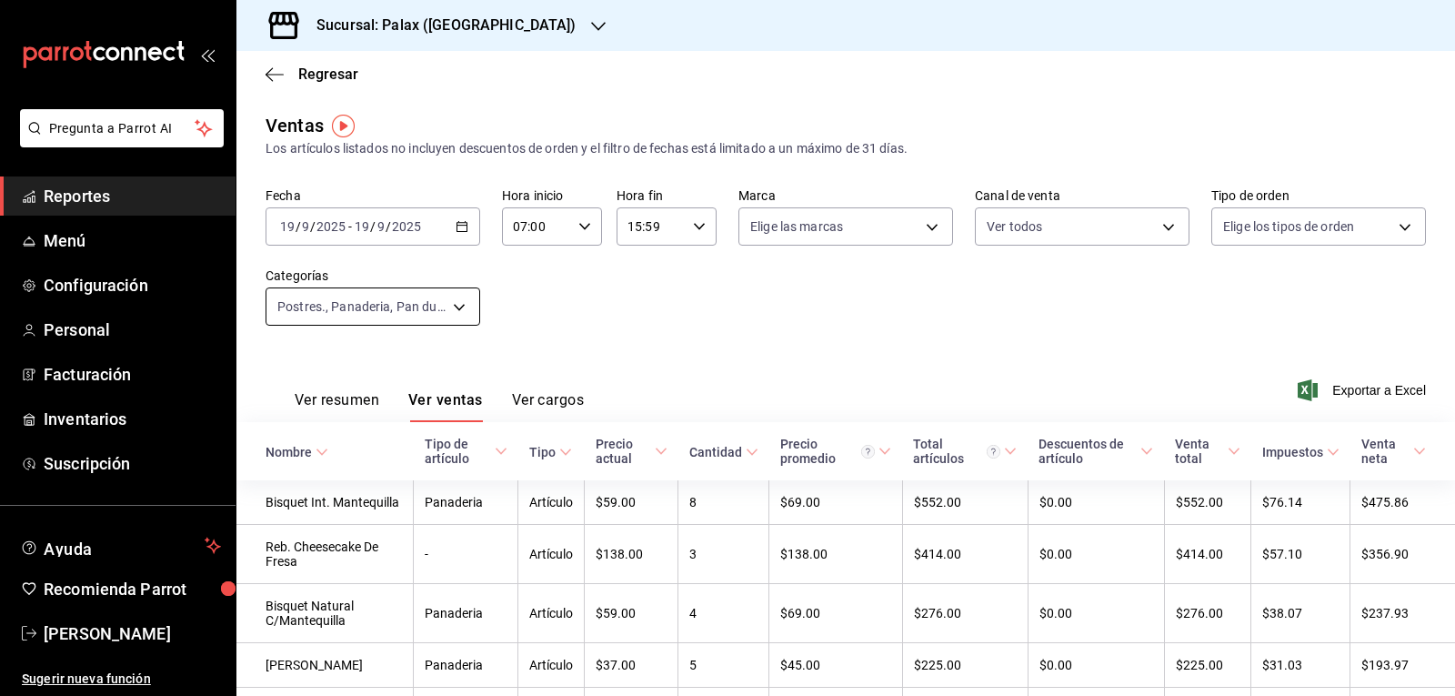
click at [463, 312] on body "Pregunta a Parrot AI Reportes Menú Configuración Personal Facturación Inventari…" at bounding box center [727, 348] width 1455 height 696
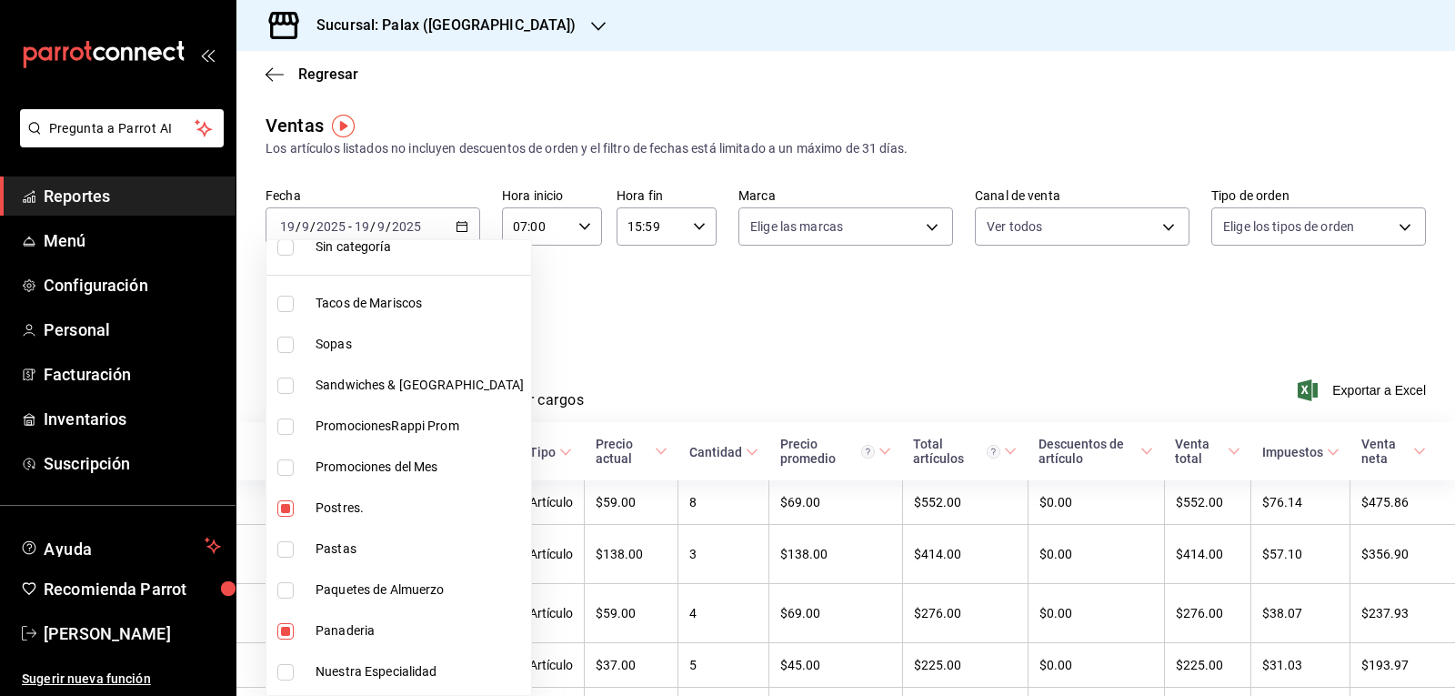
scroll to position [91, 0]
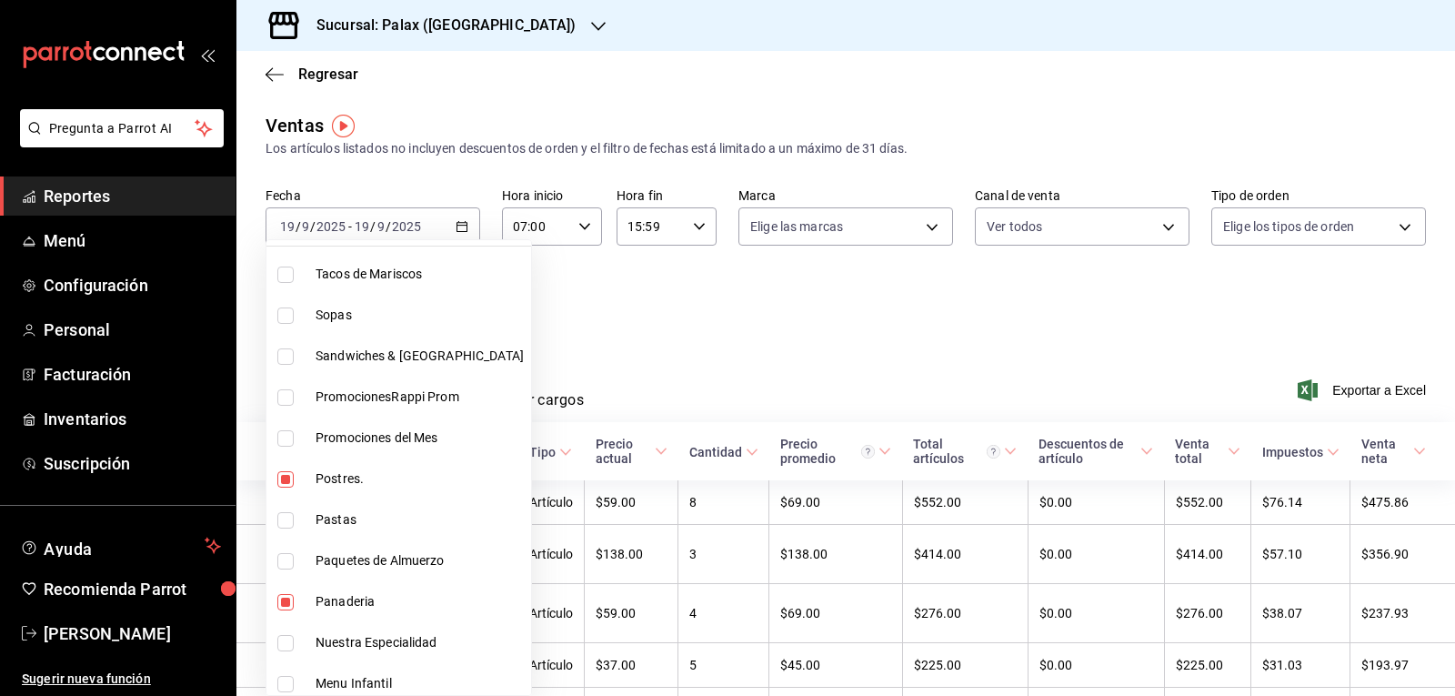
click at [292, 475] on input "checkbox" at bounding box center [285, 479] width 16 height 16
checkbox input "false"
type input "90d14028-a2c9-4fb8-b762-41d9ea373592,a0032ace-f936-4bce-ae72-52a9a3fd0e48,4f2f0…"
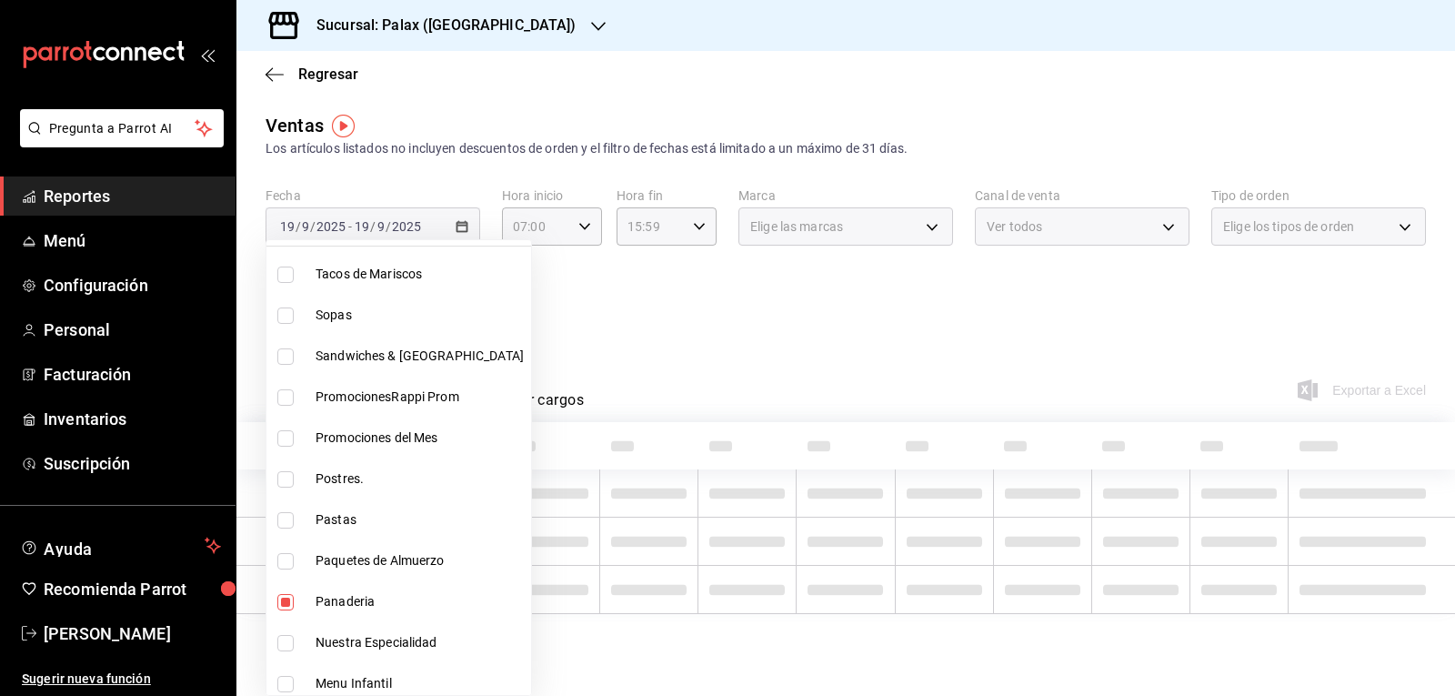
scroll to position [182, 0]
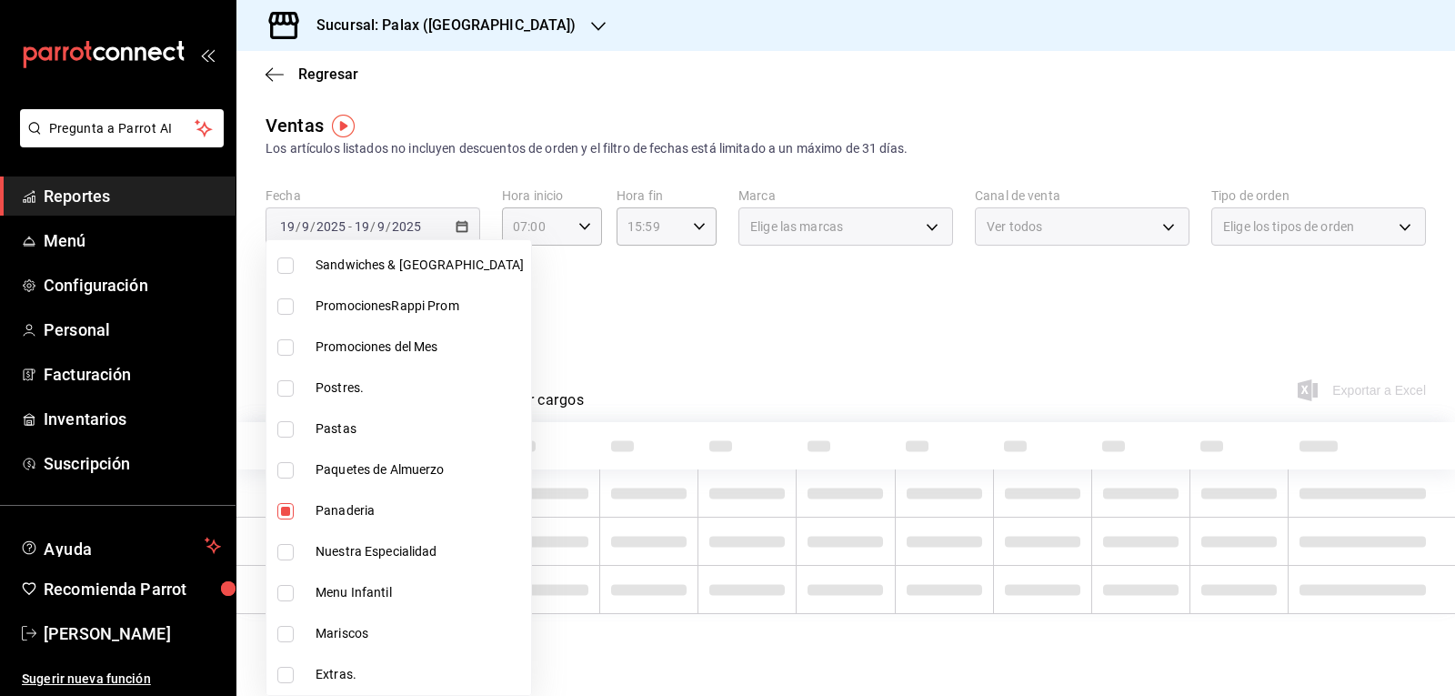
click at [281, 507] on input "checkbox" at bounding box center [285, 511] width 16 height 16
checkbox input "false"
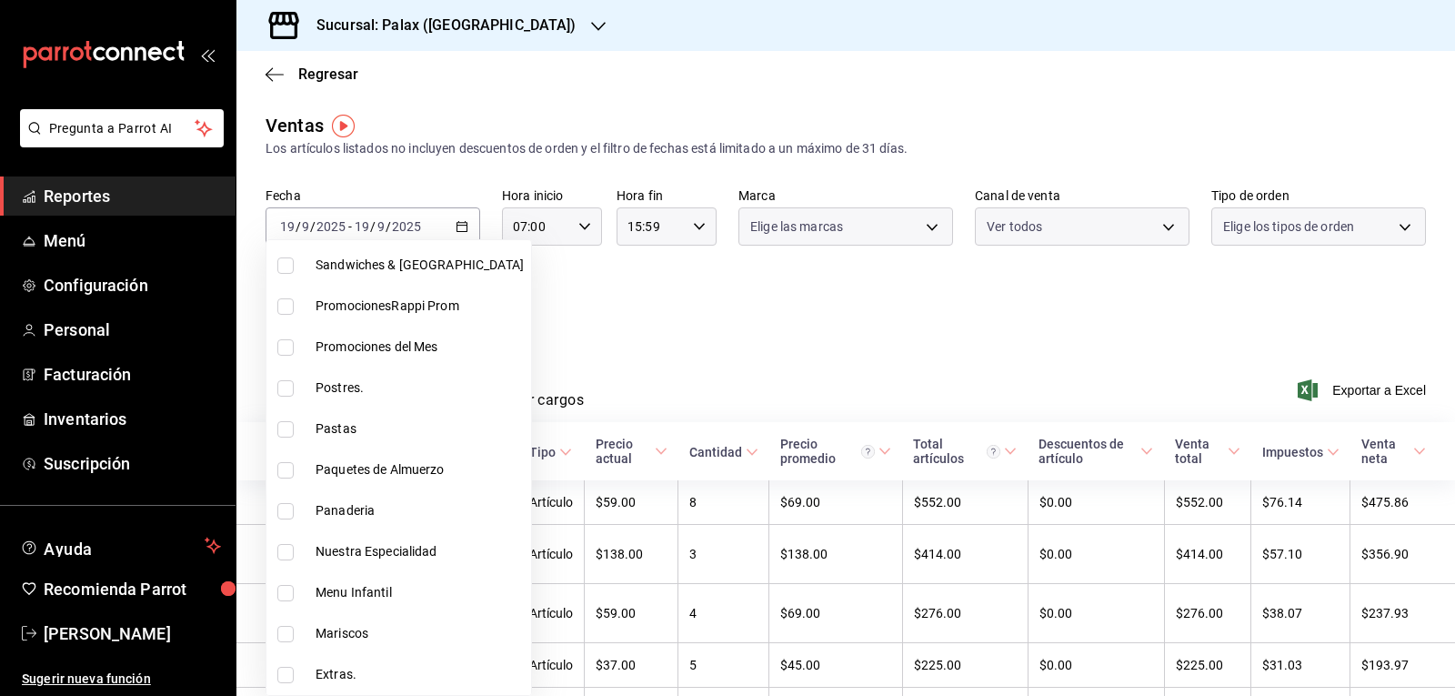
type input "a0032ace-f936-4bce-ae72-52a9a3fd0e48,4f2f0c23-db3d-4db8-ae30-dd709ccfaad2"
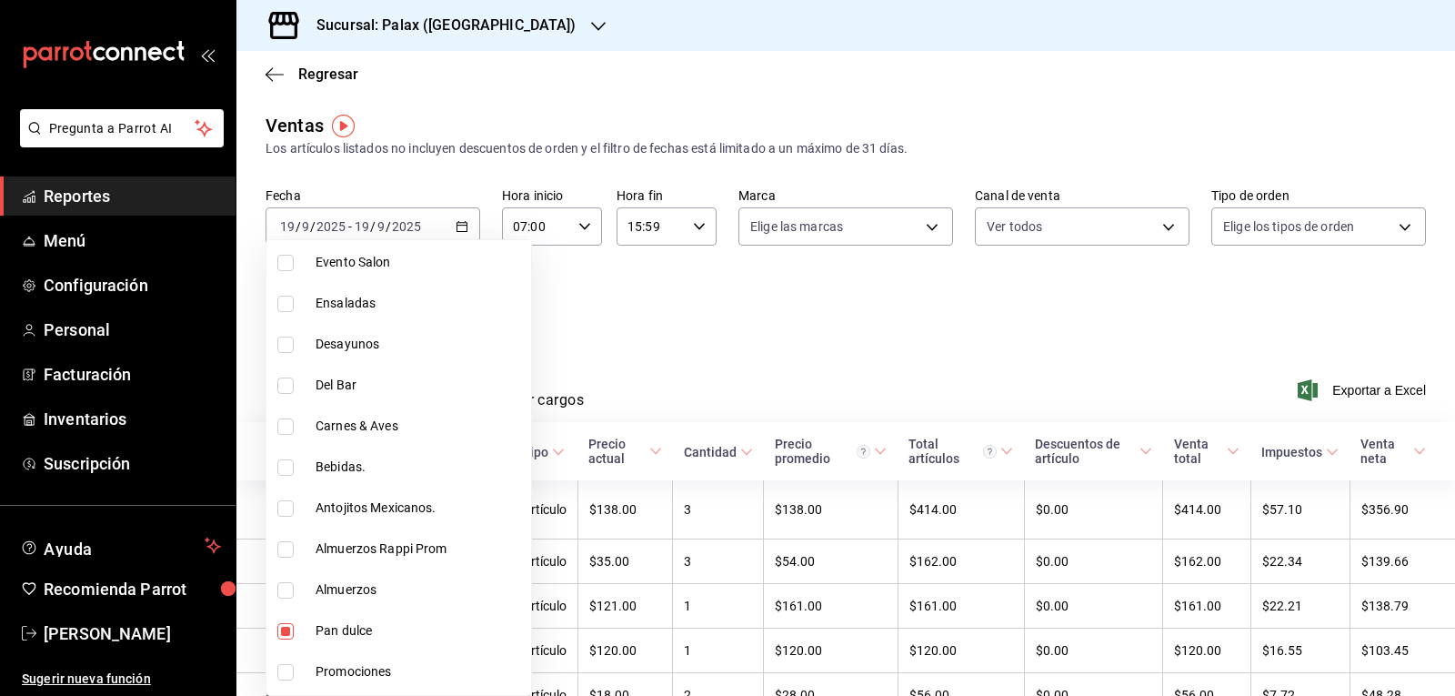
scroll to position [637, 0]
click at [285, 466] on input "checkbox" at bounding box center [285, 466] width 16 height 16
checkbox input "true"
type input "a0032ace-f936-4bce-ae72-52a9a3fd0e48,4f2f0c23-db3d-4db8-ae30-dd709ccfaad2,4b821…"
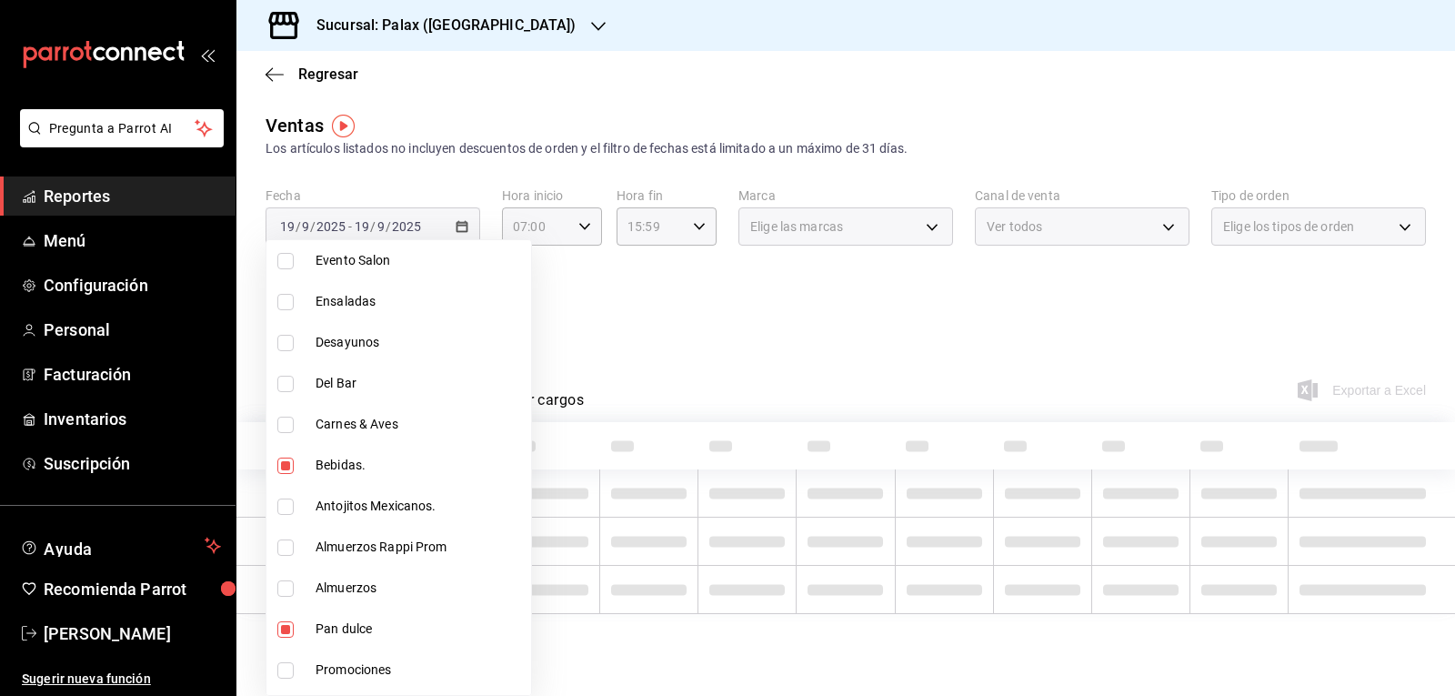
click at [290, 381] on input "checkbox" at bounding box center [285, 384] width 16 height 16
checkbox input "true"
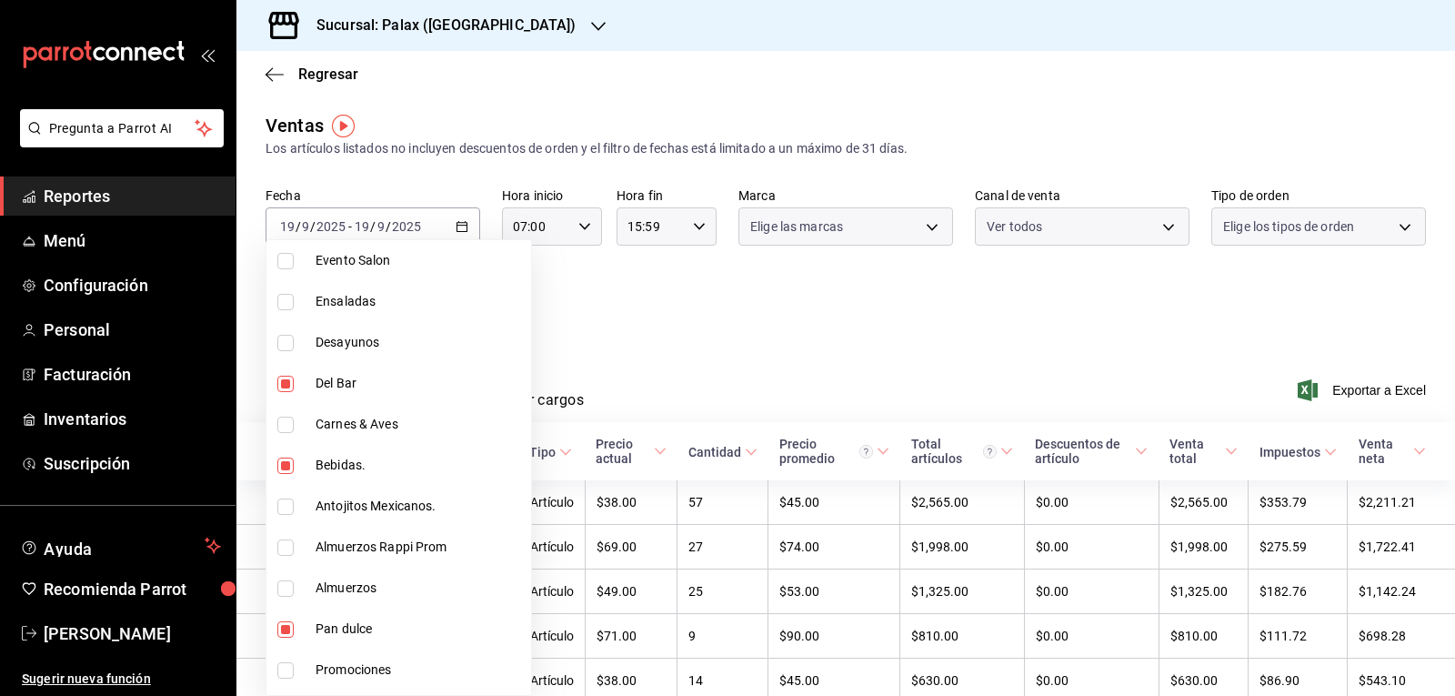
scroll to position [819, 0]
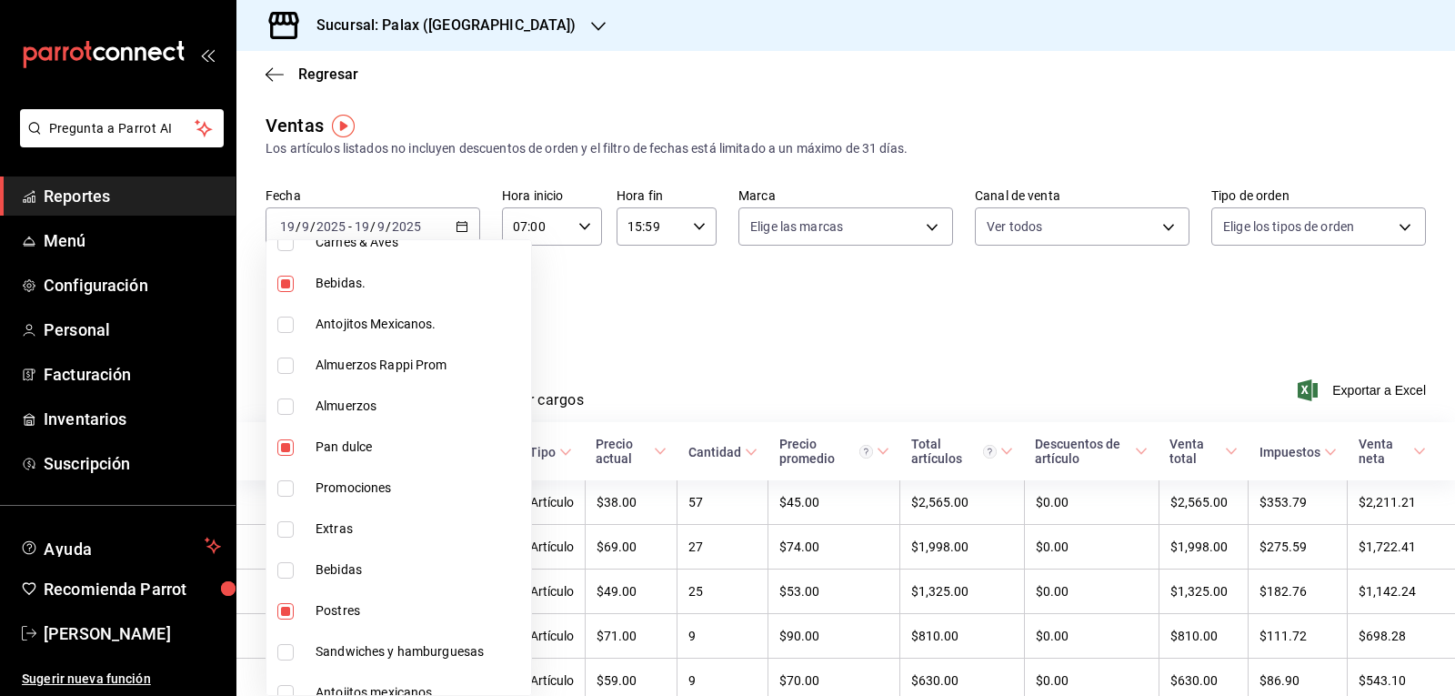
drag, startPoint x: 276, startPoint y: 441, endPoint x: 286, endPoint y: 541, distance: 100.6
click at [277, 441] on li "Pan dulce" at bounding box center [399, 447] width 265 height 41
type input "4f2f0c23-db3d-4db8-ae30-dd709ccfaad2,4b82141e-e12f-4992-9202-ab169af21a46,e5fa1…"
checkbox input "false"
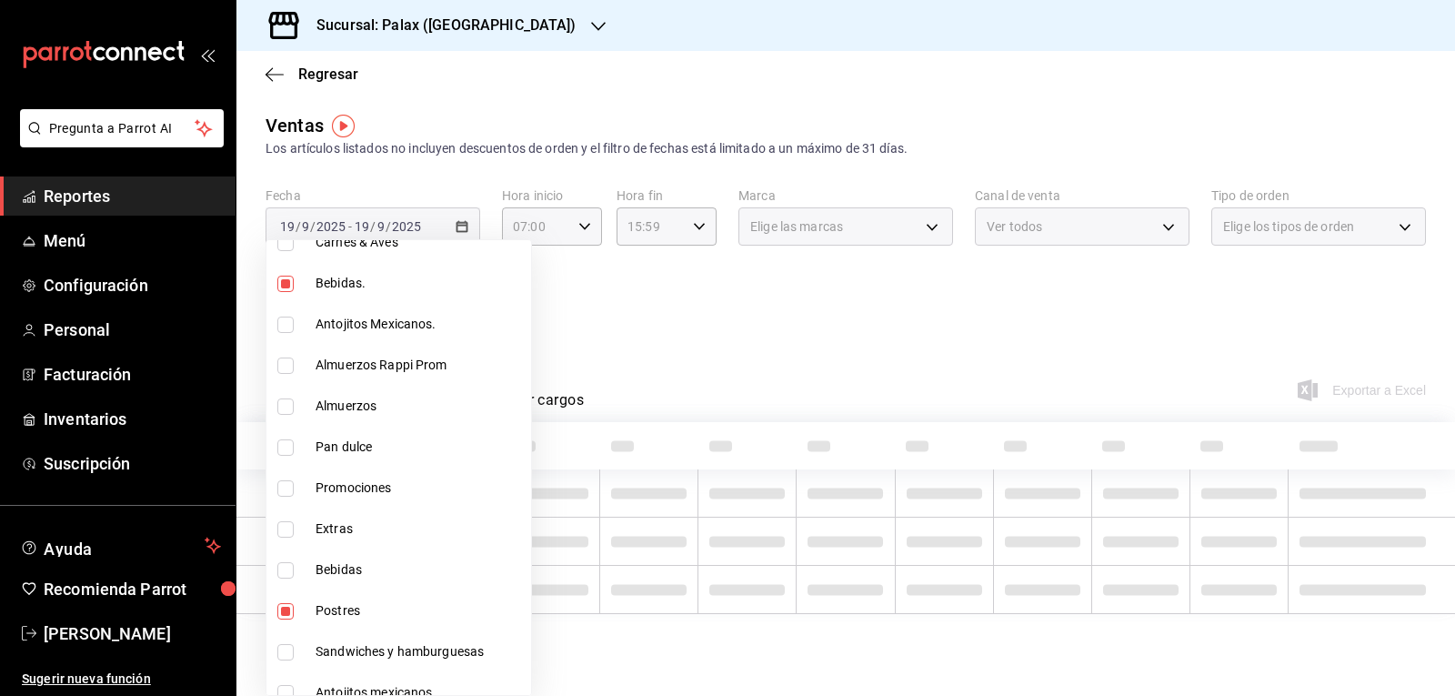
click at [283, 569] on input "checkbox" at bounding box center [285, 570] width 16 height 16
checkbox input "true"
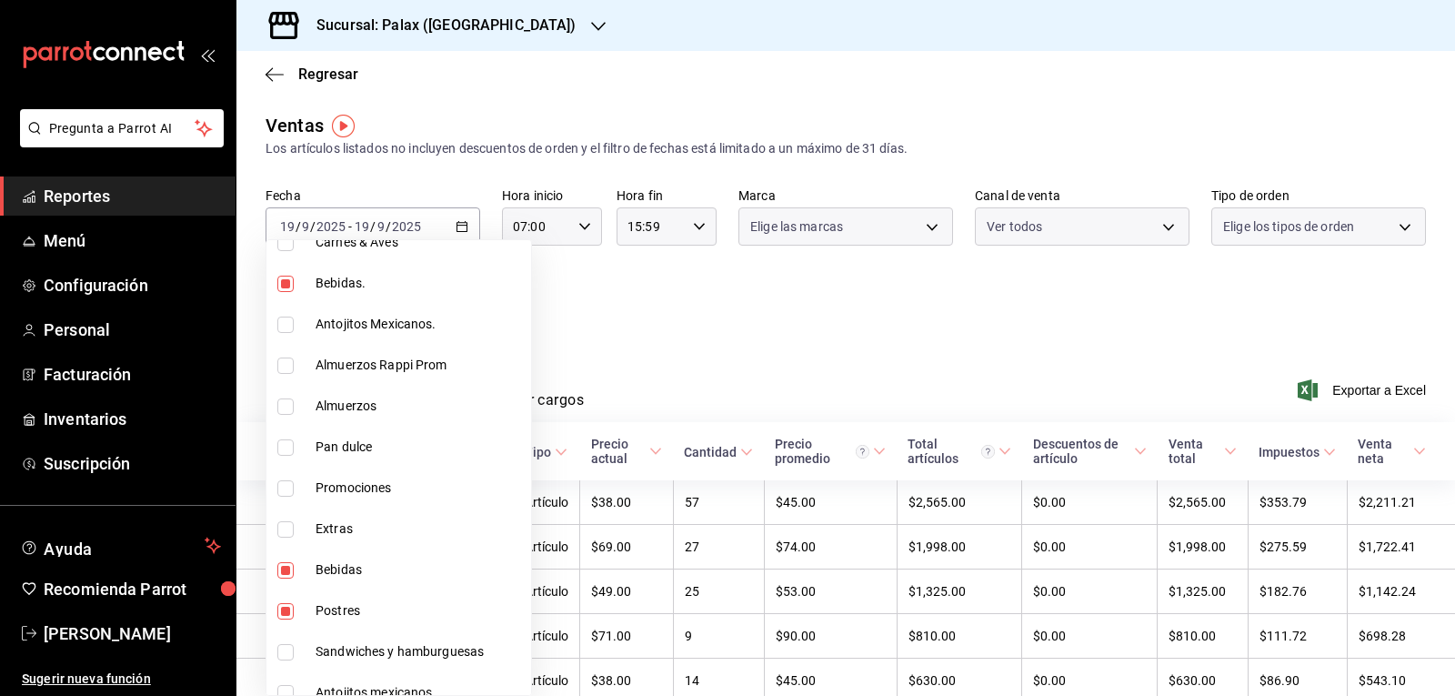
type input "4f2f0c23-db3d-4db8-ae30-dd709ccfaad2,4b82141e-e12f-4992-9202-ab169af21a46,e5fa1…"
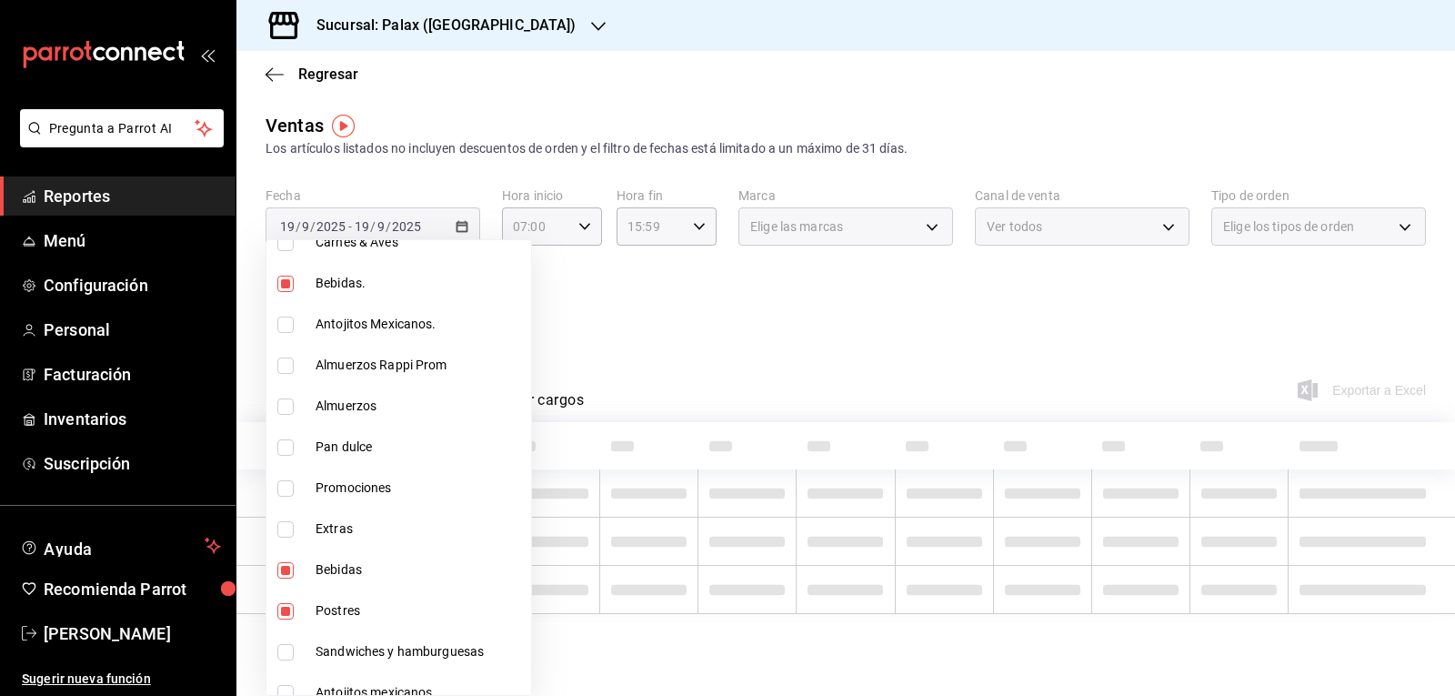
drag, startPoint x: 286, startPoint y: 605, endPoint x: 599, endPoint y: 307, distance: 432.4
click at [285, 605] on input "checkbox" at bounding box center [285, 611] width 16 height 16
checkbox input "false"
click at [659, 301] on div at bounding box center [727, 348] width 1455 height 696
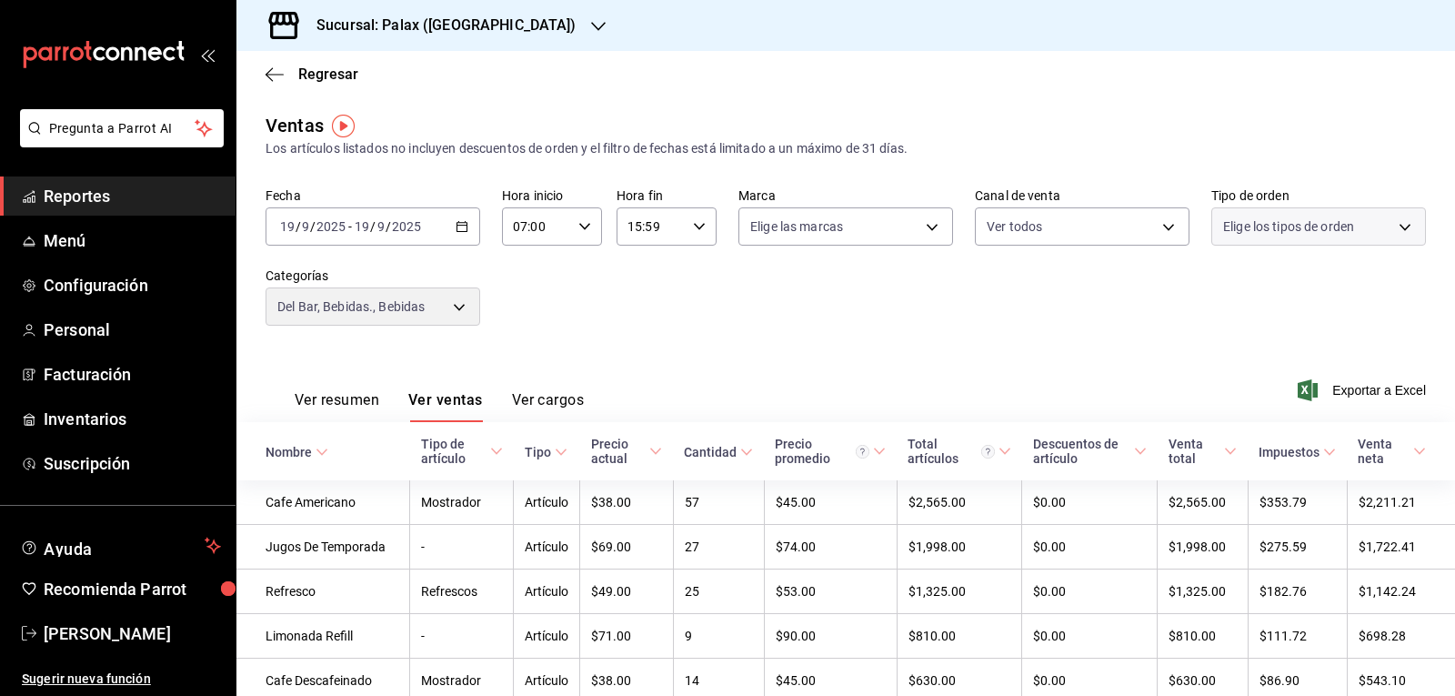
type input "4b82141e-e12f-4992-9202-ab169af21a46,e5fa14e2-c7bb-4afd-b0cf-6d1a2447c4a1,298ad…"
click at [471, 401] on button "Ver ventas" at bounding box center [445, 406] width 75 height 31
click at [454, 305] on body "Pregunta a Parrot AI Reportes Menú Configuración Personal Facturación Inventari…" at bounding box center [727, 348] width 1455 height 696
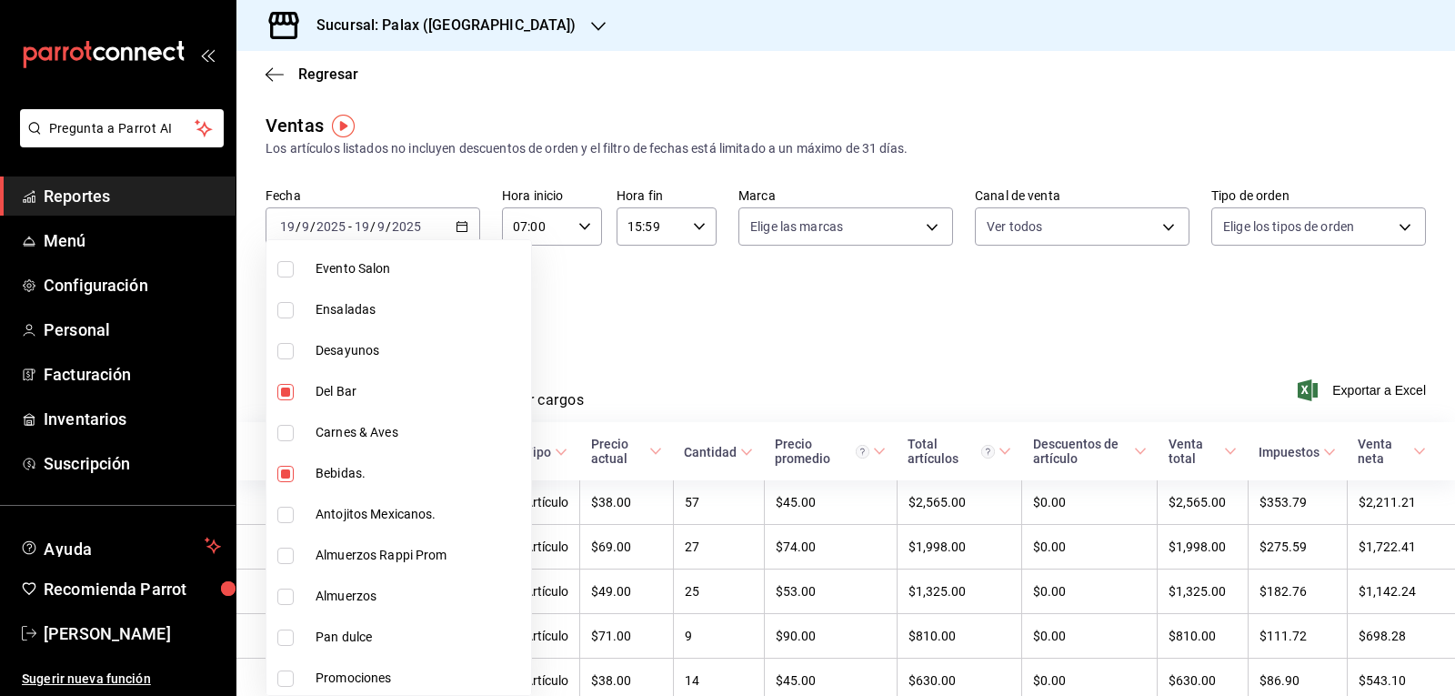
scroll to position [637, 0]
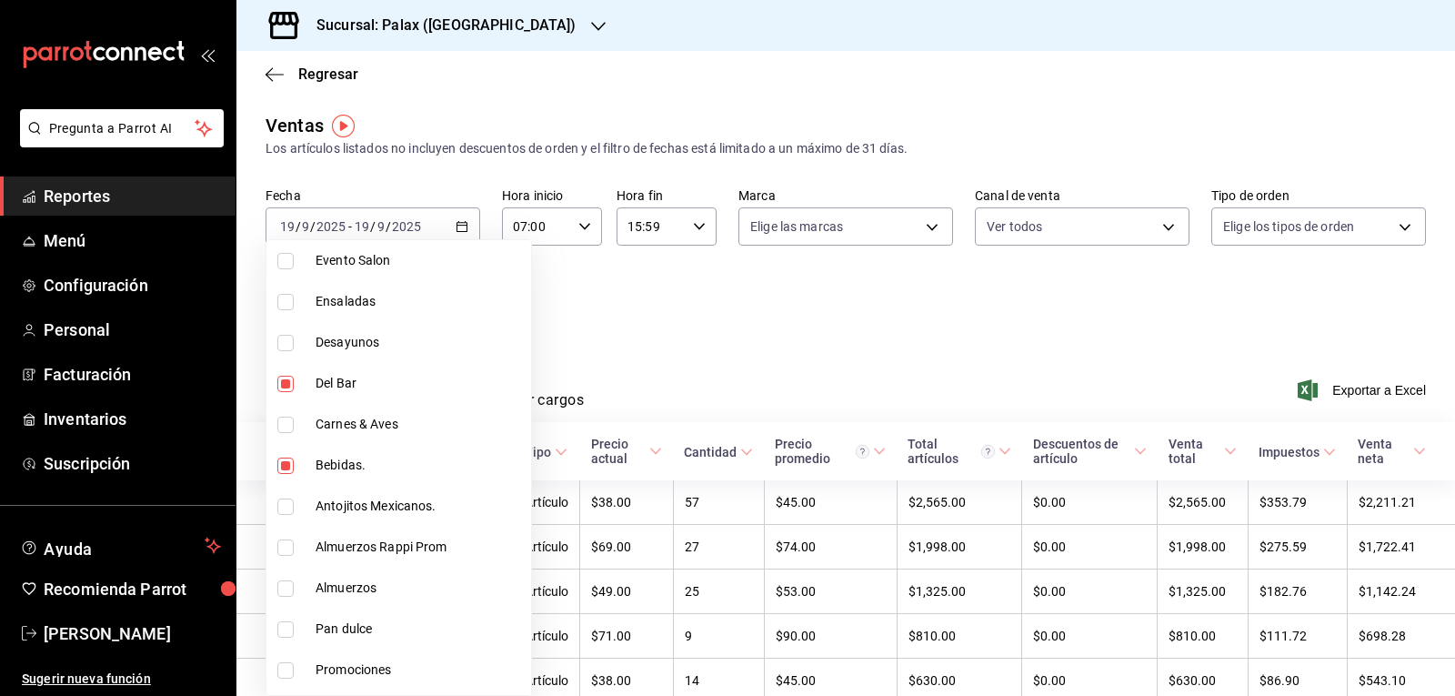
drag, startPoint x: 284, startPoint y: 509, endPoint x: 287, endPoint y: 393, distance: 116.5
click at [284, 506] on input "checkbox" at bounding box center [285, 506] width 16 height 16
checkbox input "true"
click at [287, 467] on input "checkbox" at bounding box center [285, 466] width 16 height 16
checkbox input "false"
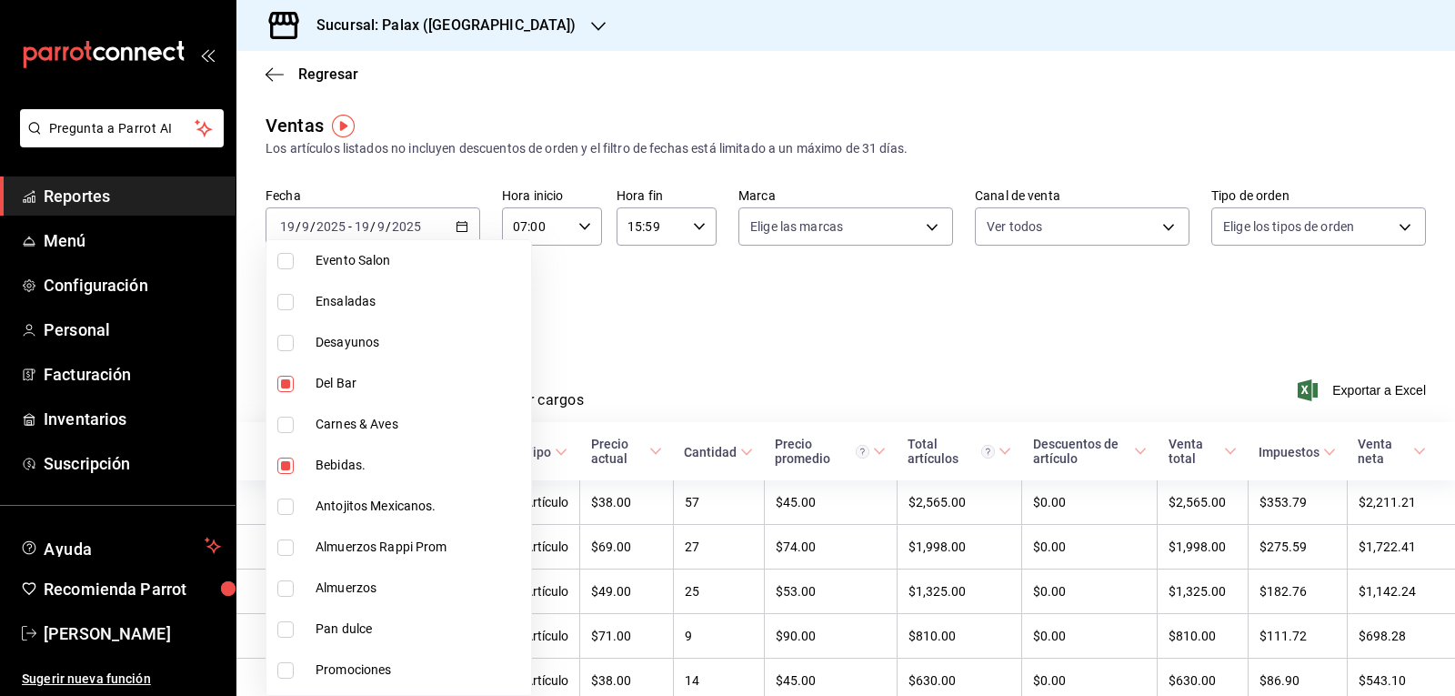
type input "e5fa14e2-c7bb-4afd-b0cf-6d1a2447c4a1,298ad22d-d191-4db8-803f-5c79ba81ed50,835ba…"
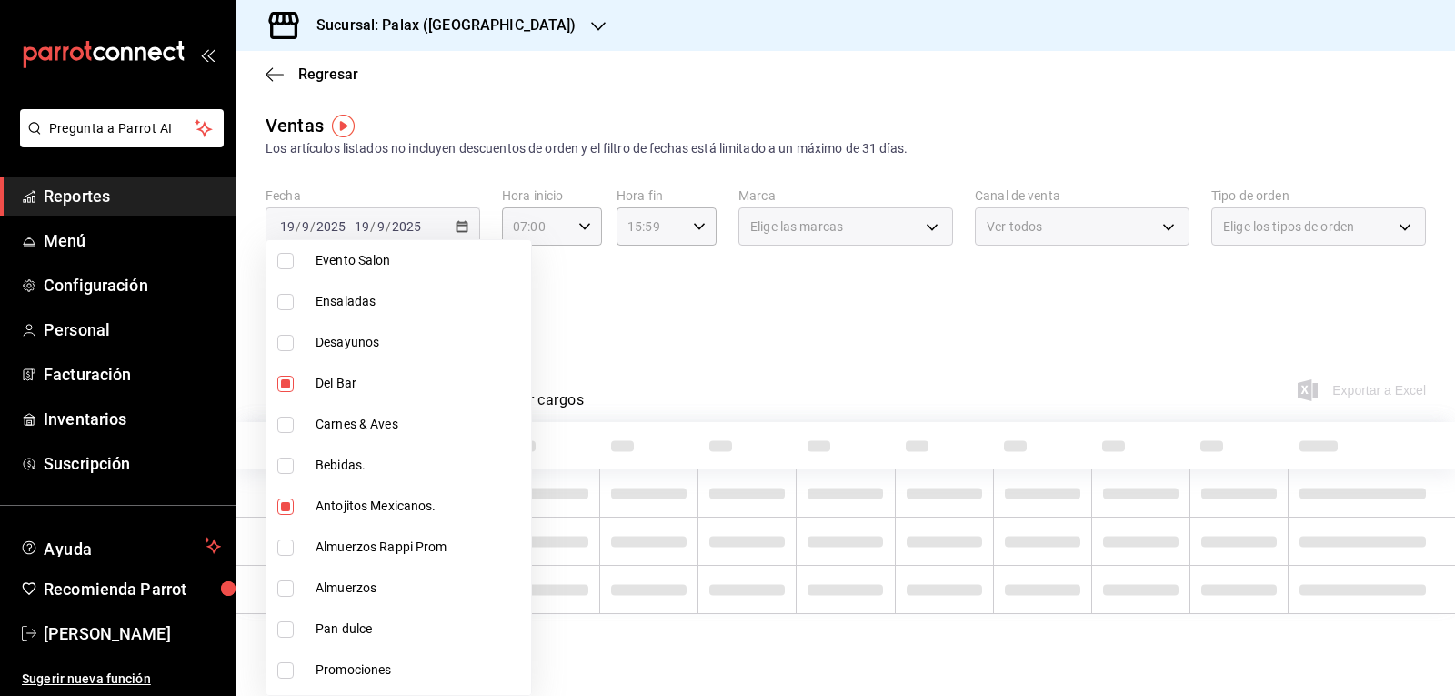
click at [287, 388] on input "checkbox" at bounding box center [285, 384] width 16 height 16
checkbox input "false"
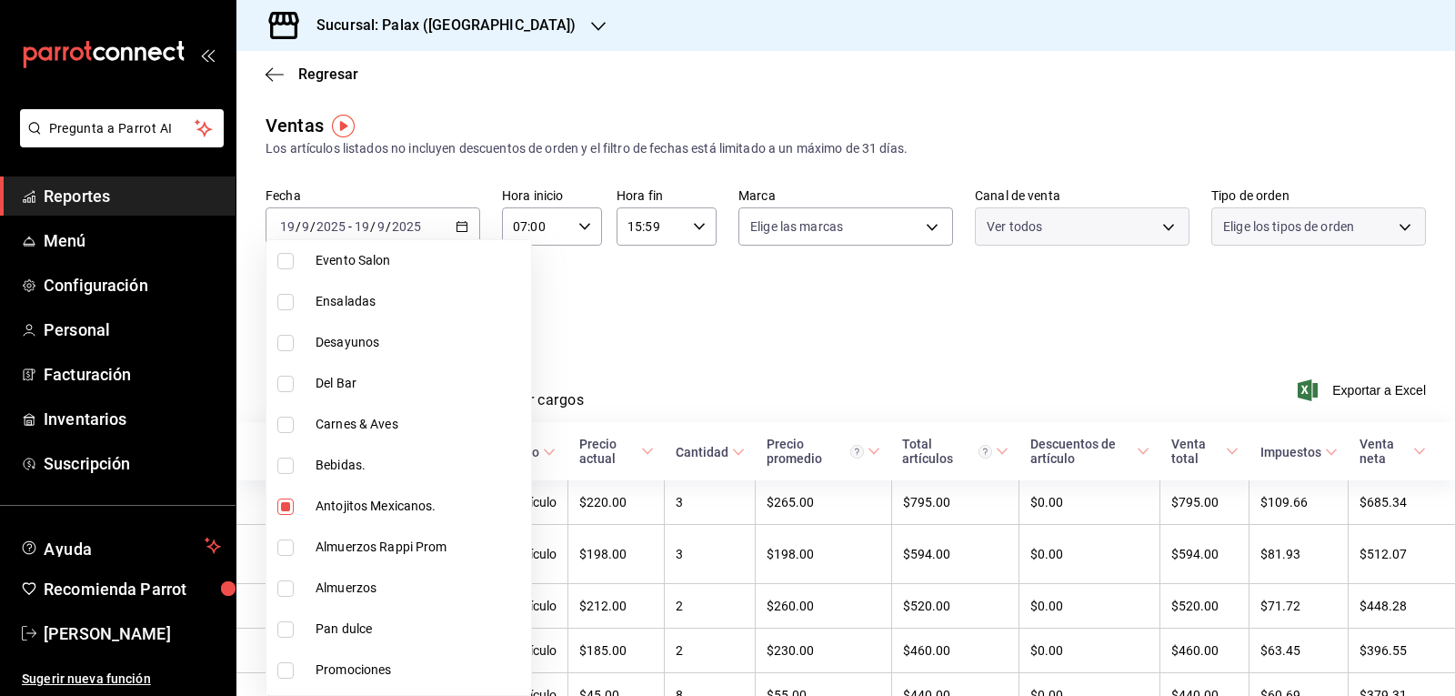
type input "298ad22d-d191-4db8-803f-5c79ba81ed50,835bae4d-00d1-4292-acff-d249e8f21cd4"
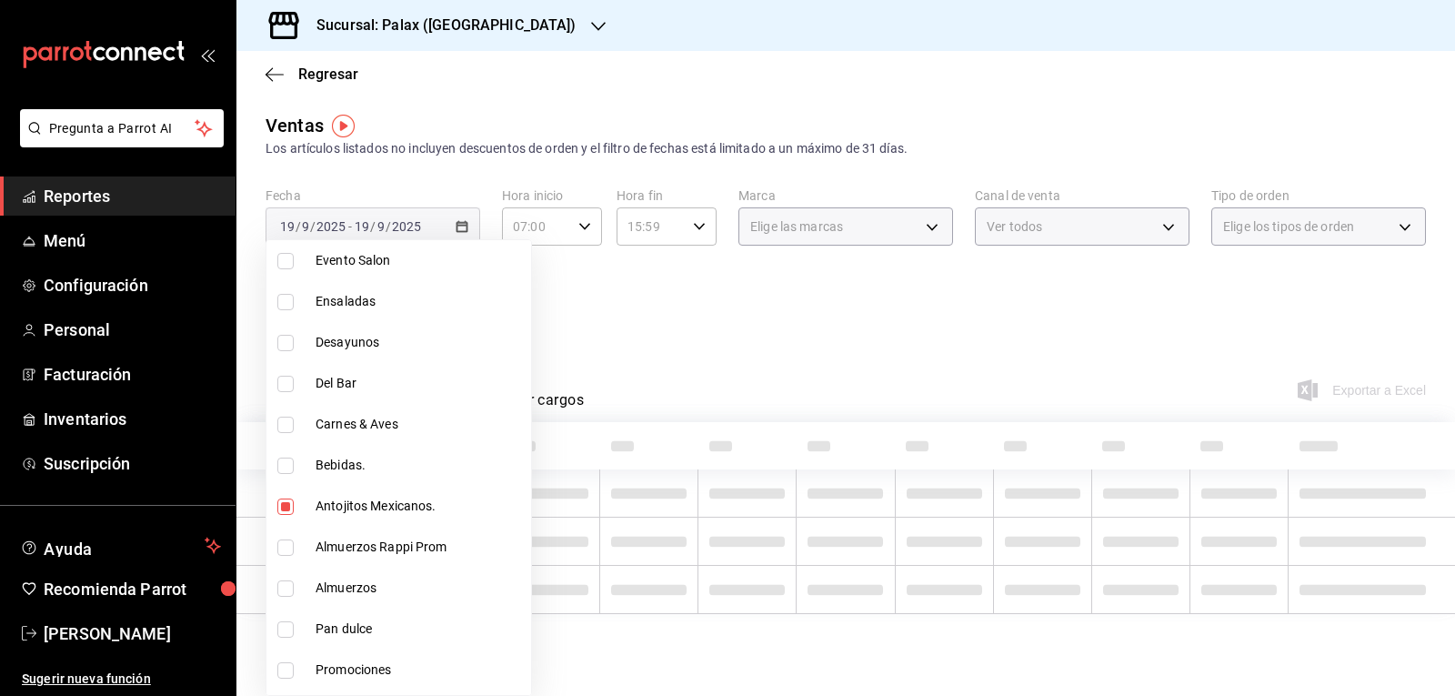
scroll to position [1001, 0]
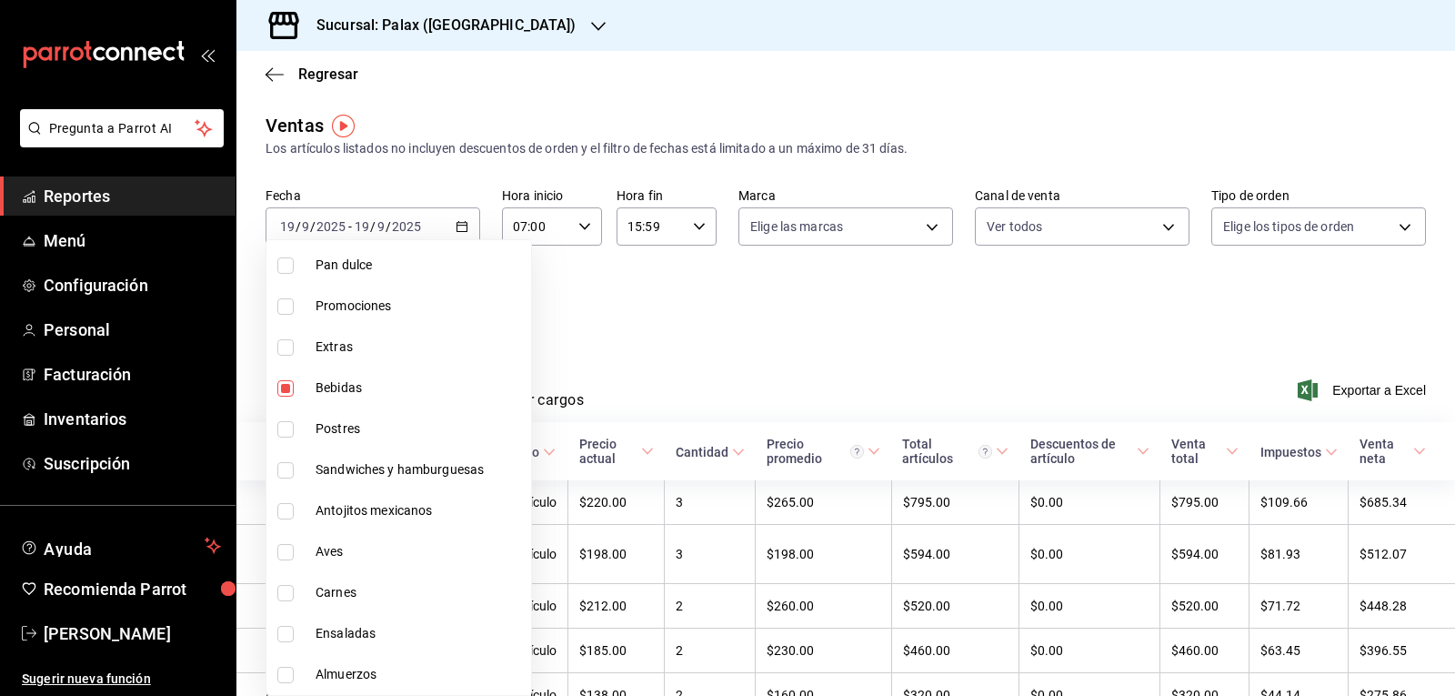
drag, startPoint x: 278, startPoint y: 393, endPoint x: 575, endPoint y: 313, distance: 307.2
click at [279, 391] on input "checkbox" at bounding box center [285, 388] width 16 height 16
checkbox input "false"
type input "835bae4d-00d1-4292-acff-d249e8f21cd4"
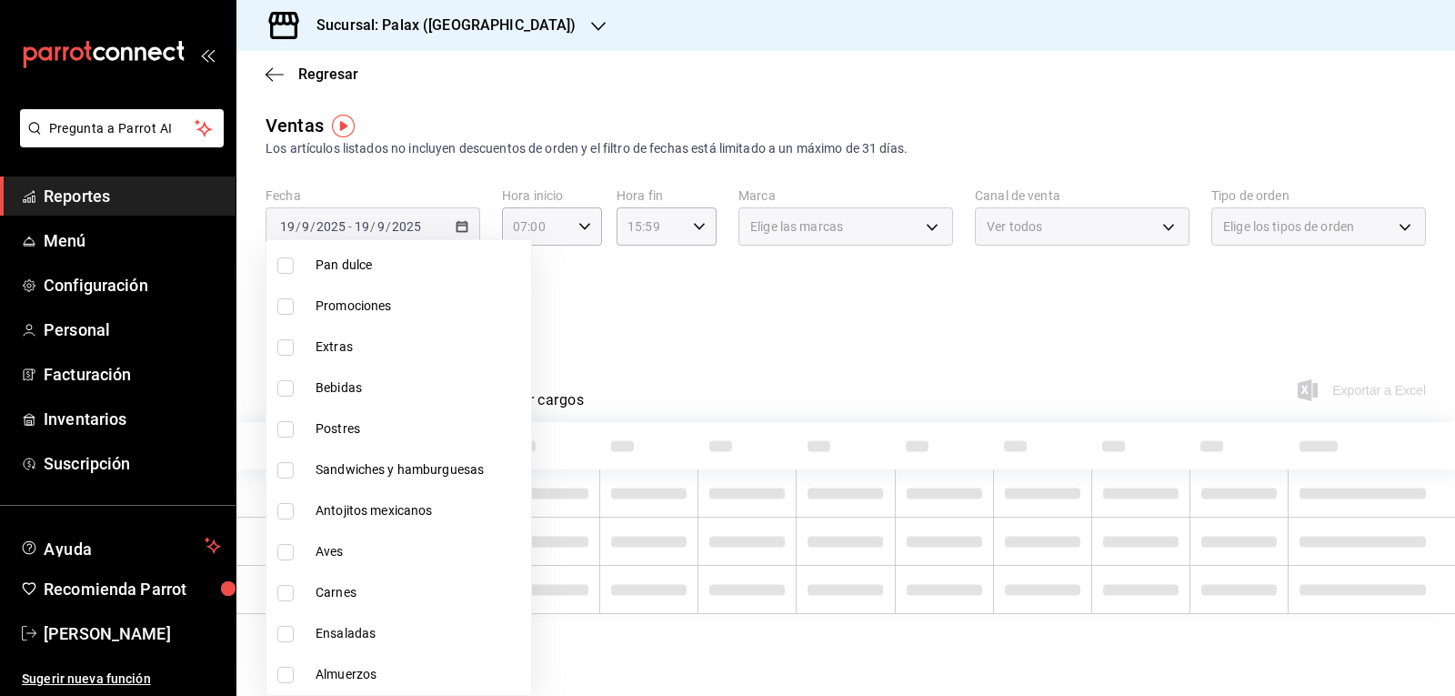
click at [646, 306] on div at bounding box center [727, 348] width 1455 height 696
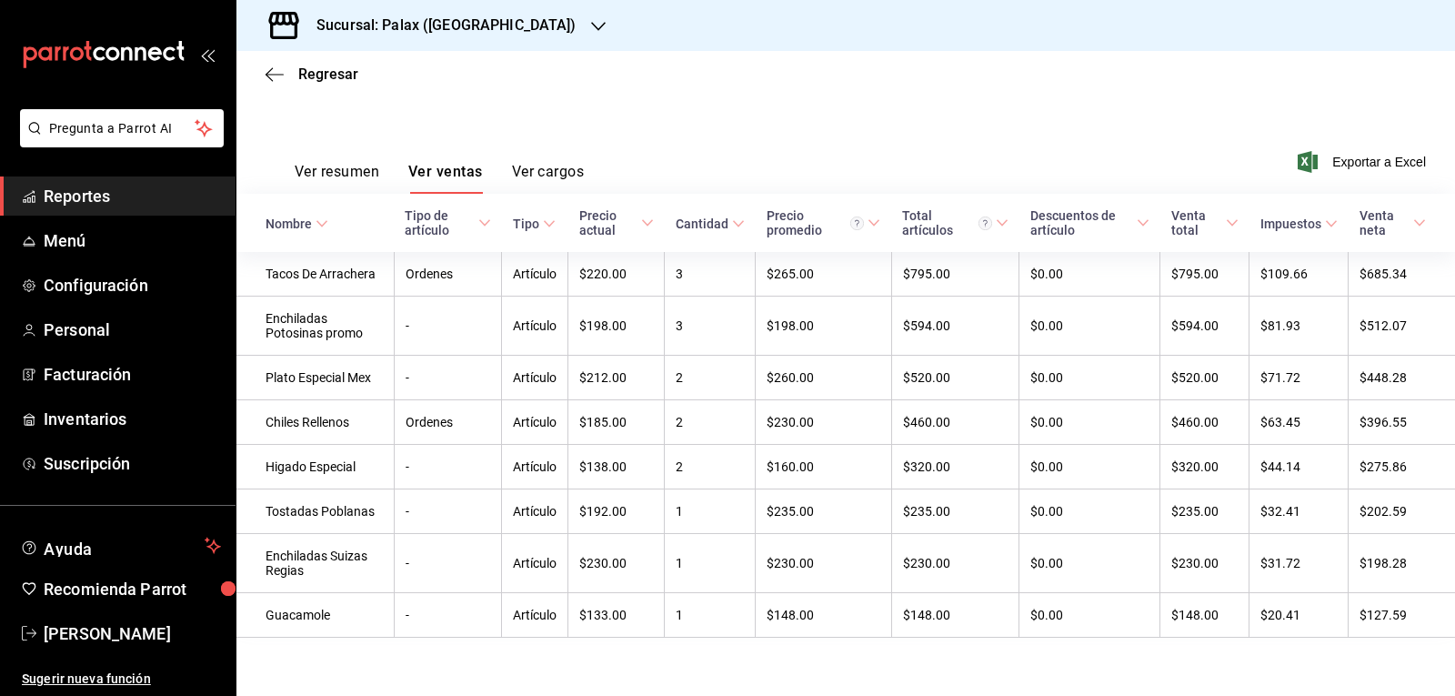
scroll to position [239, 0]
